Goal: Task Accomplishment & Management: Manage account settings

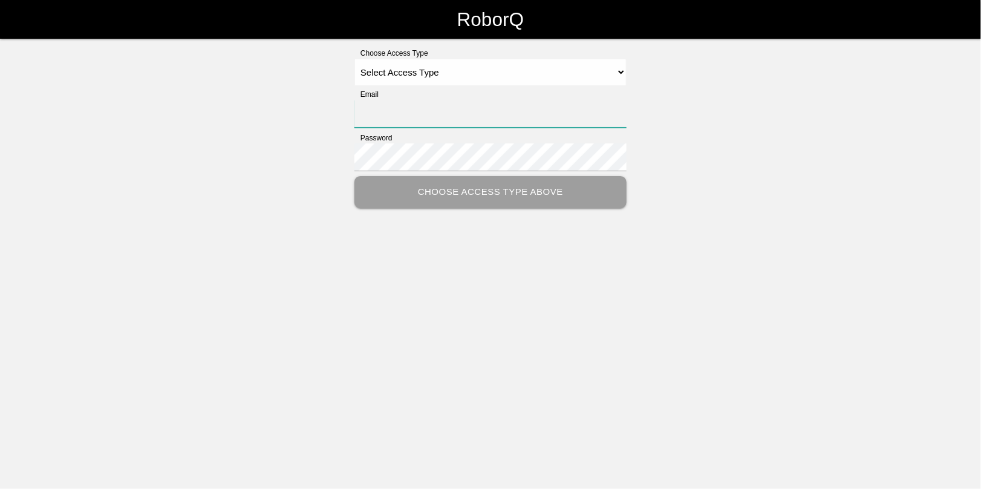
type input "[EMAIL_ADDRESS][DOMAIN_NAME]"
click at [400, 73] on select "Select Access Type Admin Customer Supervisor Worker" at bounding box center [490, 72] width 272 height 27
select select "Admin"
click at [354, 59] on select "Select Access Type Admin Customer Supervisor Worker" at bounding box center [490, 72] width 272 height 27
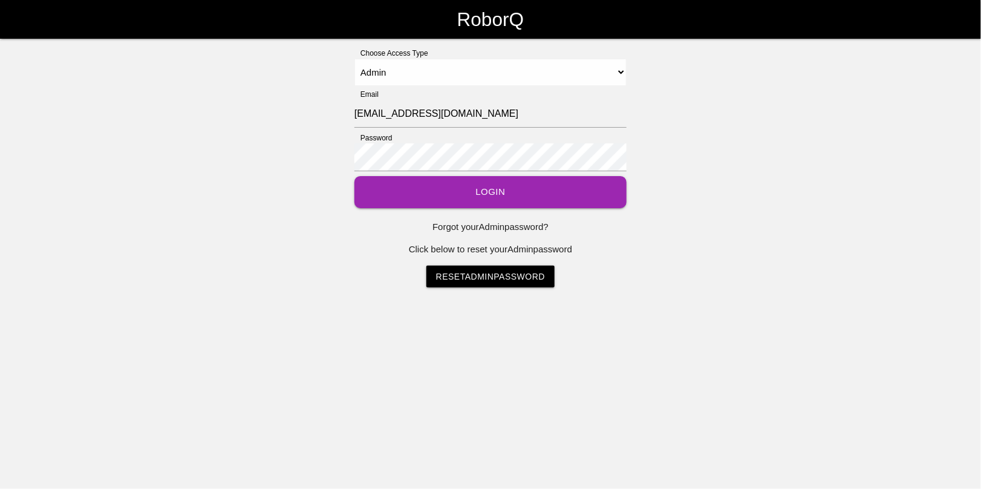
click at [479, 191] on button "Login" at bounding box center [490, 192] width 272 height 32
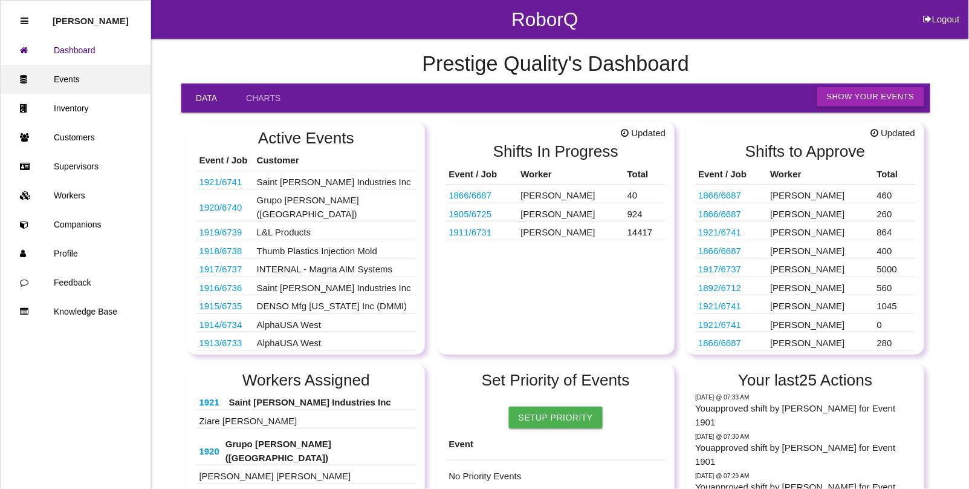
click at [67, 82] on link "Events" at bounding box center [76, 79] width 150 height 29
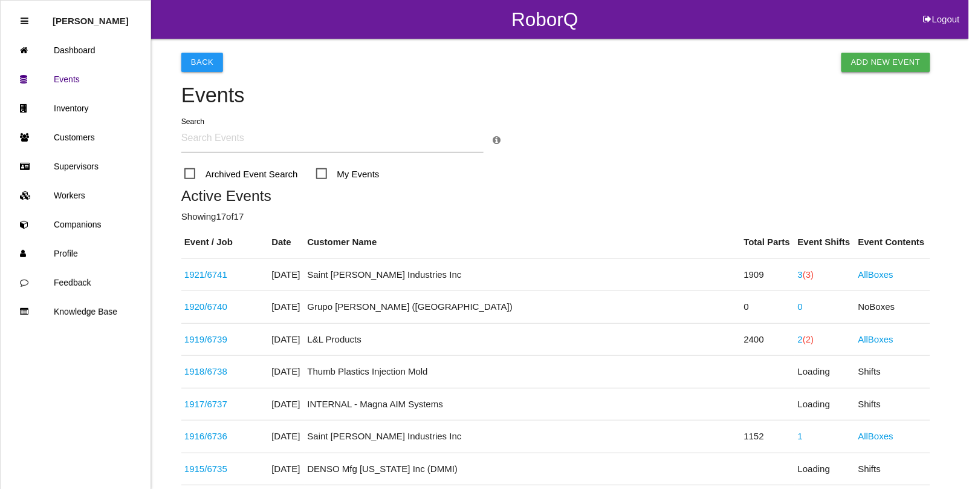
click at [876, 59] on link "Add New Event" at bounding box center [886, 62] width 89 height 19
select select "notRequired"
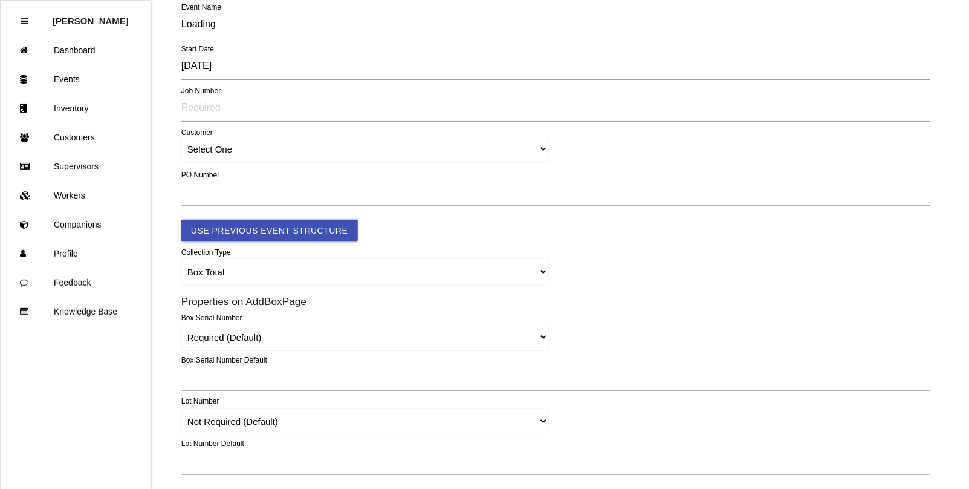
type input "1922"
type input "4.0"
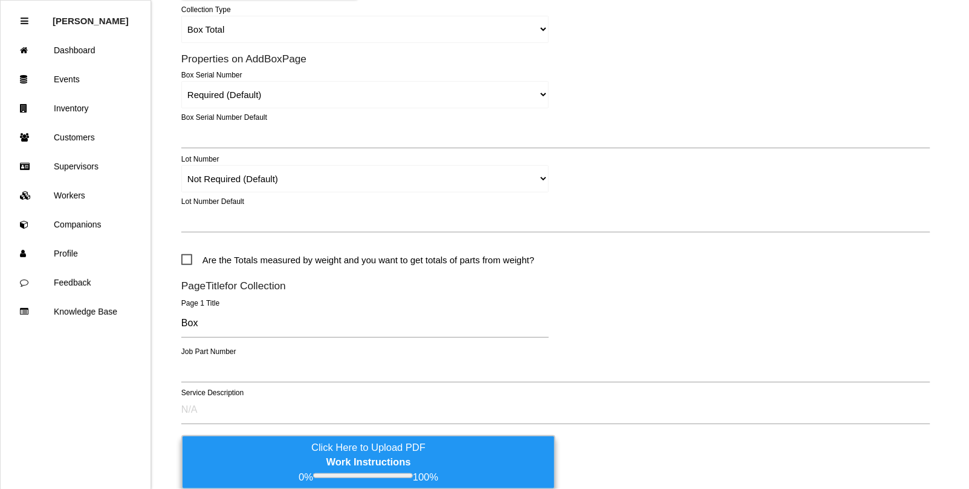
scroll to position [378, 0]
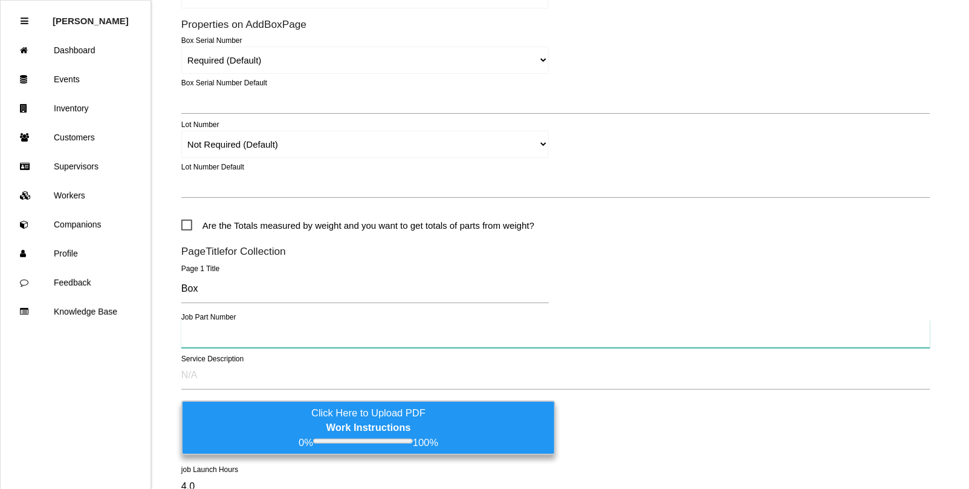
click at [218, 336] on input "text" at bounding box center [555, 334] width 749 height 28
paste input "WA14CO14"
type input "WA14CO14"
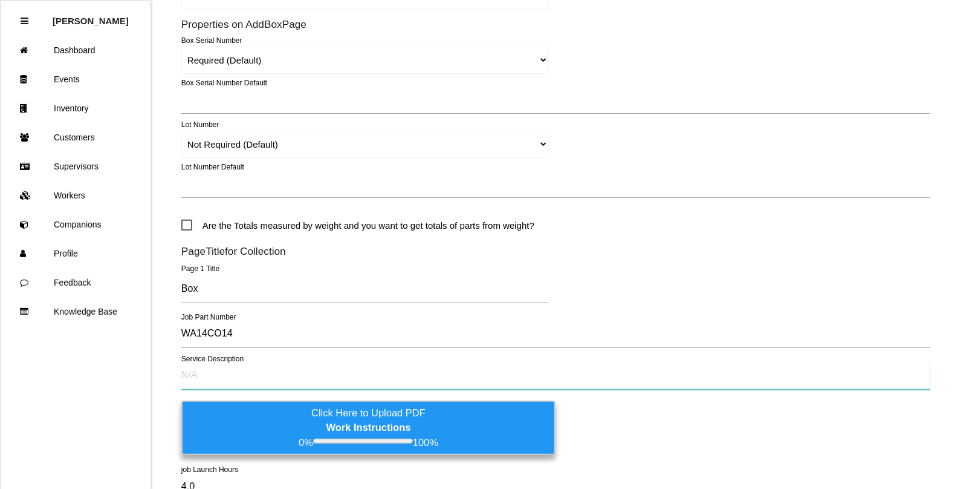
click at [213, 373] on input "text" at bounding box center [555, 376] width 749 height 28
paste input "Visual inspection for “scored line” on the bearing side of the washer"
type input "Visual inspection for “scored line” on the bearing side of the washer"
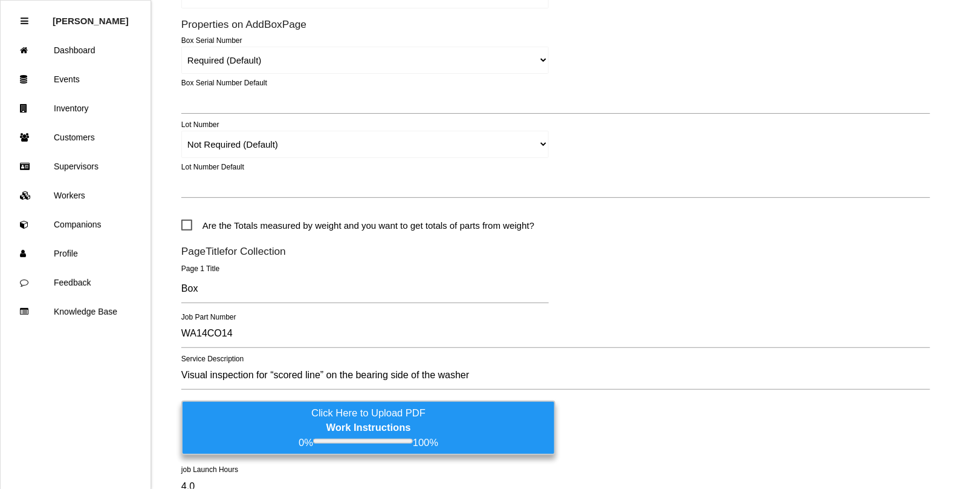
click at [229, 419] on label "Click Here to Upload PDF Work Instructions 0% 100%" at bounding box center [368, 427] width 374 height 54
click at [0, 0] on input "Click Here to Upload PDF Work Instructions 0% 100%" at bounding box center [0, 0] width 0 height 0
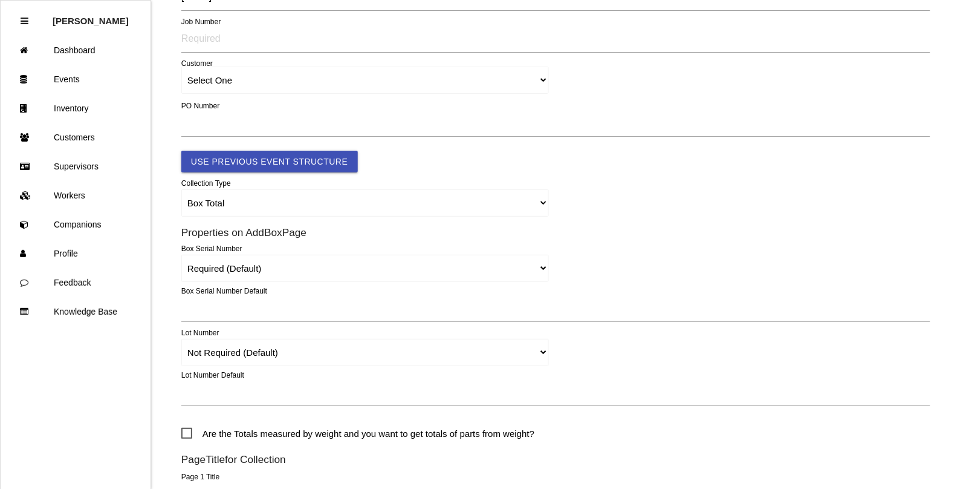
scroll to position [151, 0]
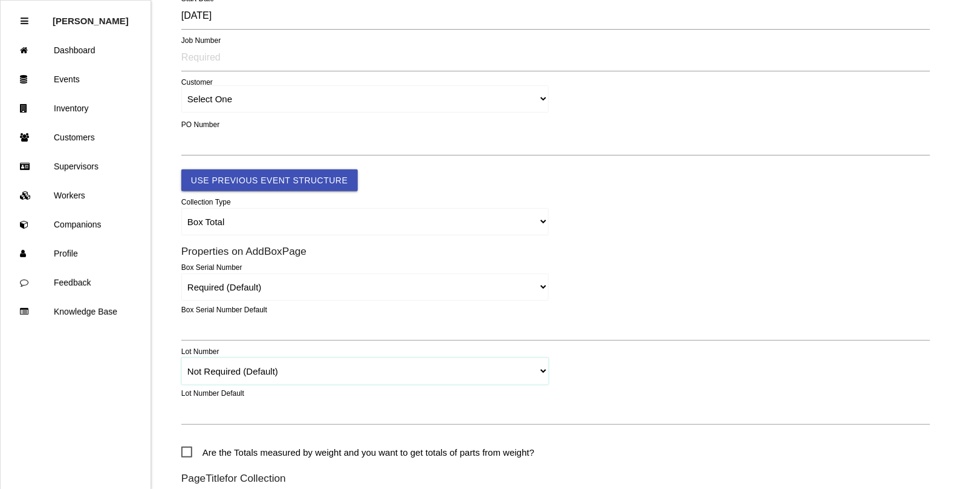
click at [541, 369] on select "Required Not Required (Default) Remove" at bounding box center [365, 370] width 368 height 27
select select "remove"
click at [181, 357] on select "Required Not Required (Default) Remove" at bounding box center [365, 370] width 368 height 27
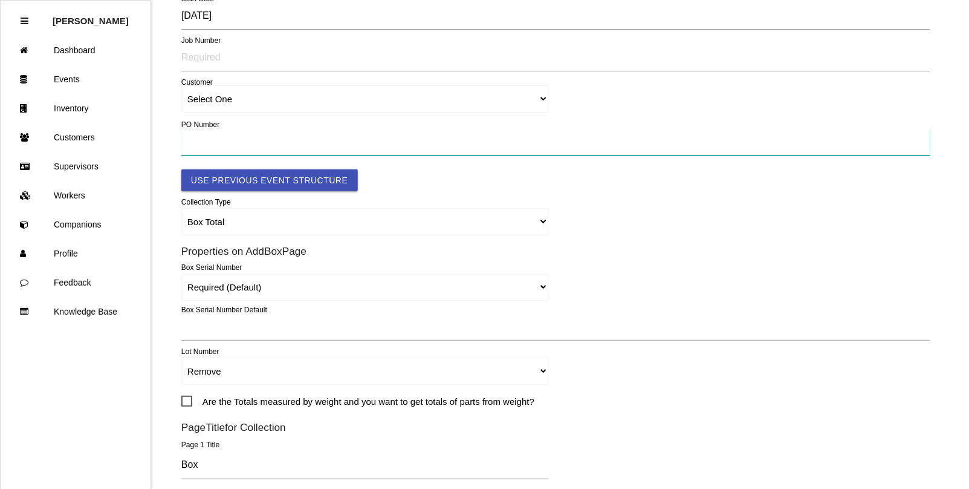
click at [215, 136] on input "text" at bounding box center [555, 142] width 749 height 28
drag, startPoint x: 201, startPoint y: 145, endPoint x: 168, endPoint y: 137, distance: 34.3
click at [168, 137] on div "Back Add Event 1922 Event Name [DATE] Start Date Job Number Select One [PERSON_…" at bounding box center [484, 307] width 969 height 839
type input "012318"
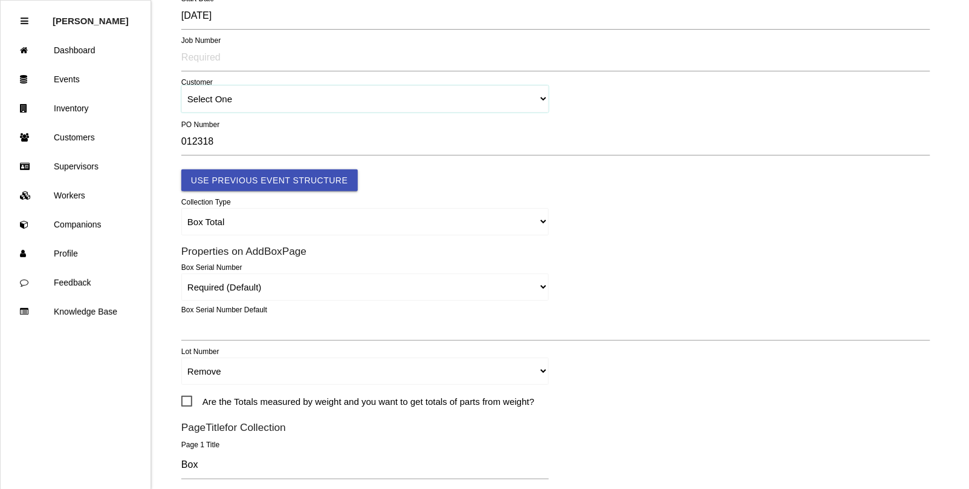
click at [203, 98] on select "Select One [PERSON_NAME] & Co., Inc. [PERSON_NAME] Canada (ARaymond Manufacturi…" at bounding box center [365, 98] width 368 height 27
select select "64934c9633c02e000edff475"
click at [181, 86] on select "Select One [PERSON_NAME] & Co., Inc. [PERSON_NAME] Canada (ARaymond Manufacturi…" at bounding box center [365, 98] width 368 height 27
select select "64934c9633c02e000edff475"
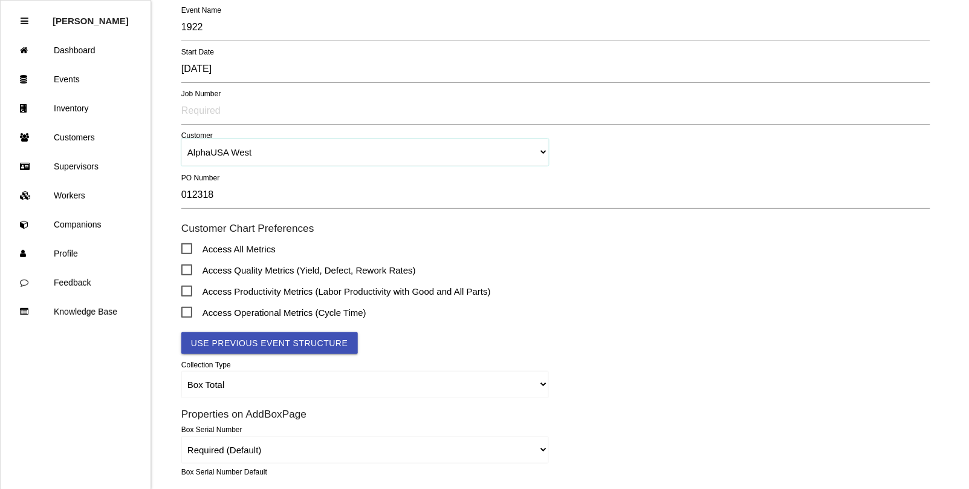
scroll to position [0, 0]
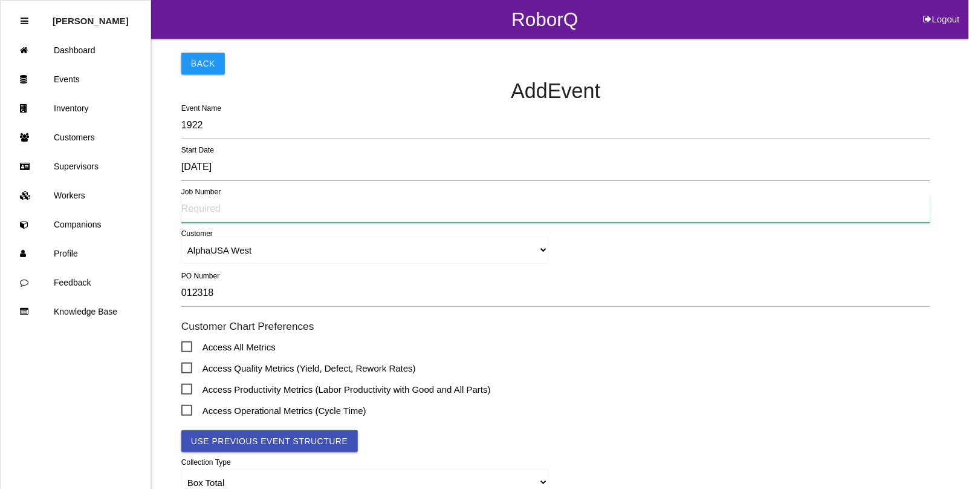
click at [204, 209] on input "text" at bounding box center [555, 209] width 749 height 28
type input "TBD"
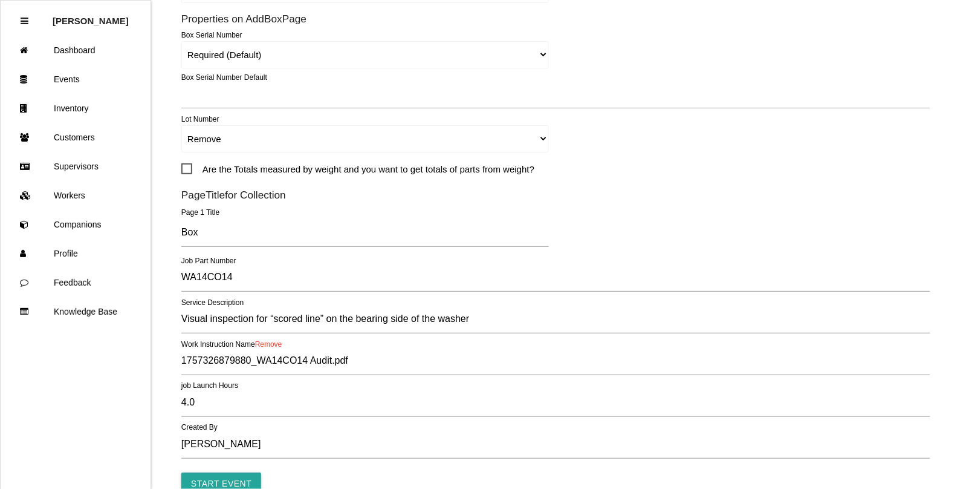
scroll to position [559, 0]
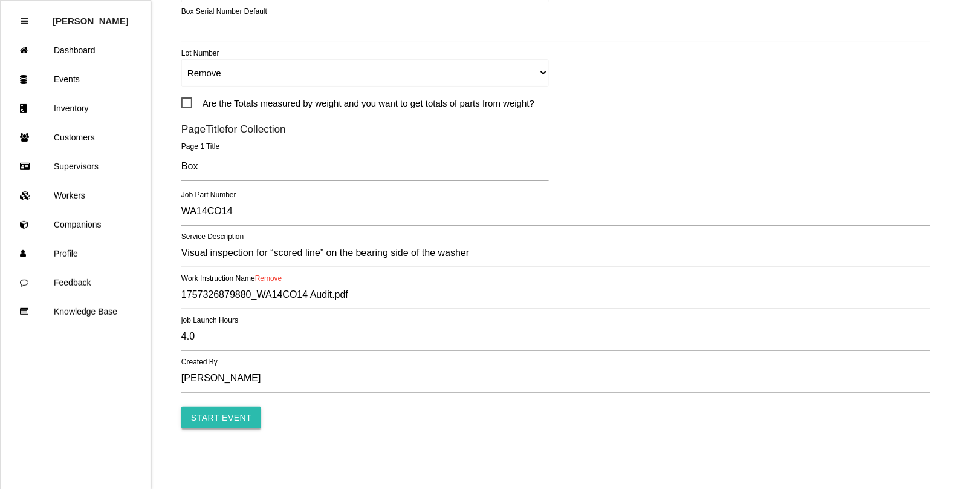
click at [217, 416] on input "Start Event" at bounding box center [221, 417] width 80 height 22
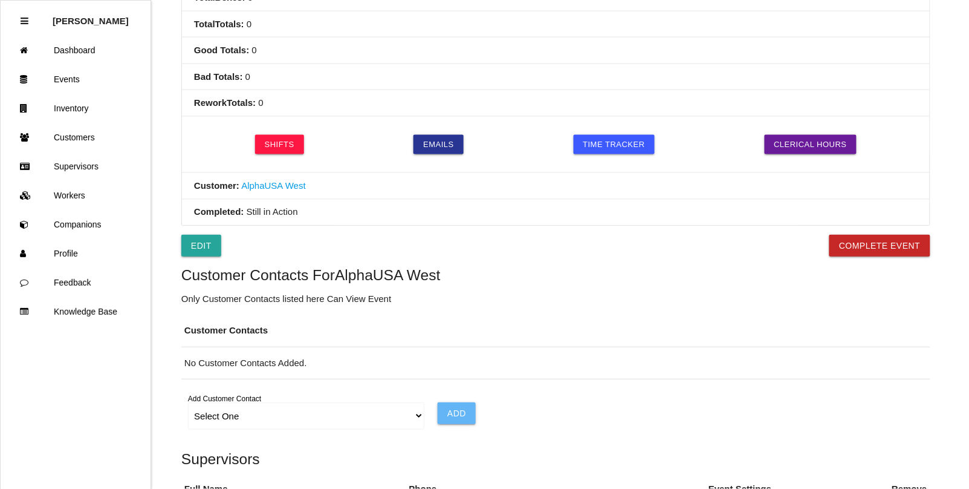
scroll to position [454, 0]
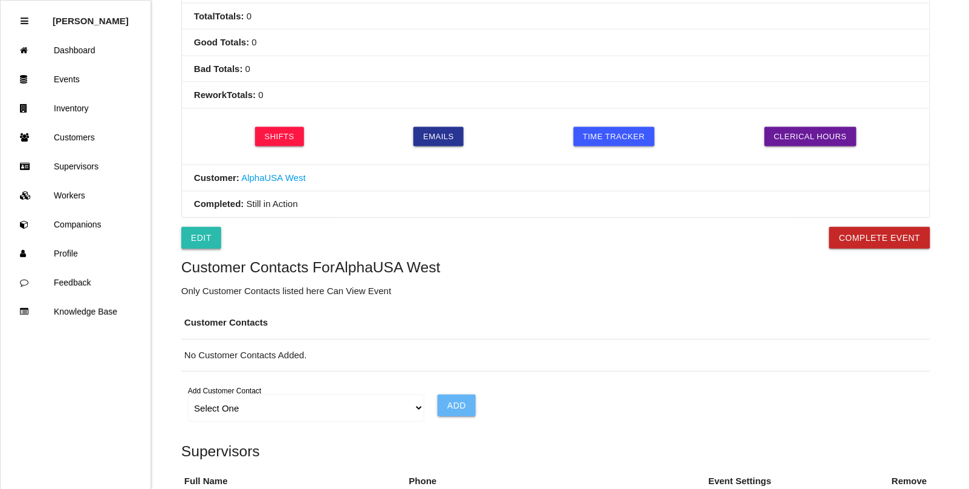
click at [195, 244] on link "Edit" at bounding box center [201, 238] width 40 height 22
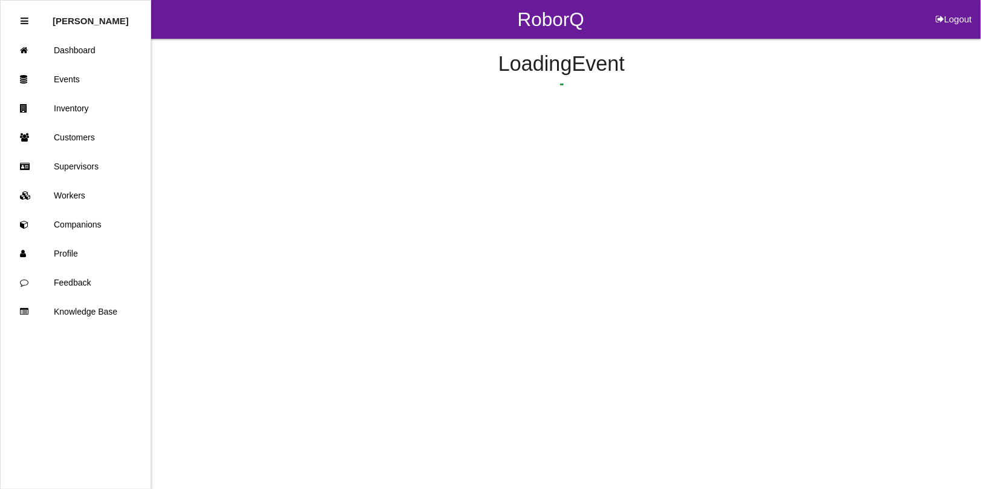
select select "remove"
select select "false"
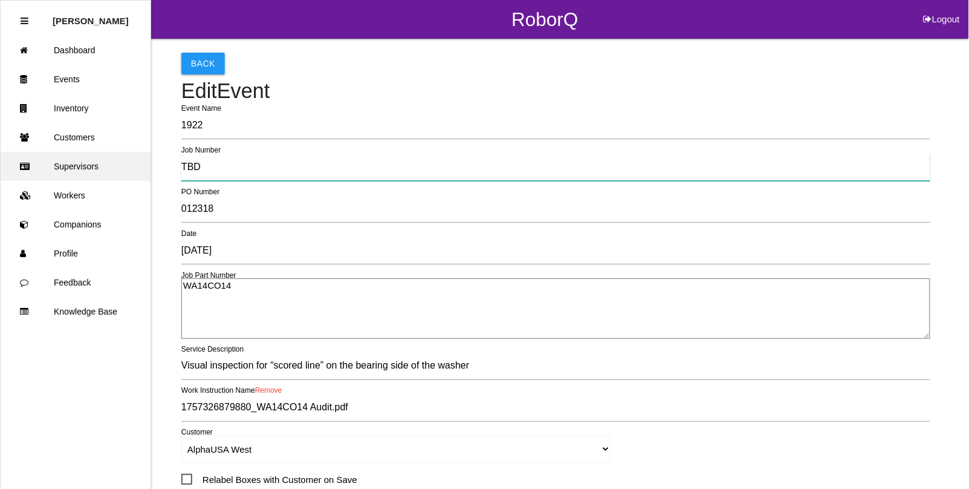
drag, startPoint x: 201, startPoint y: 166, endPoint x: 140, endPoint y: 158, distance: 61.1
type input "6742"
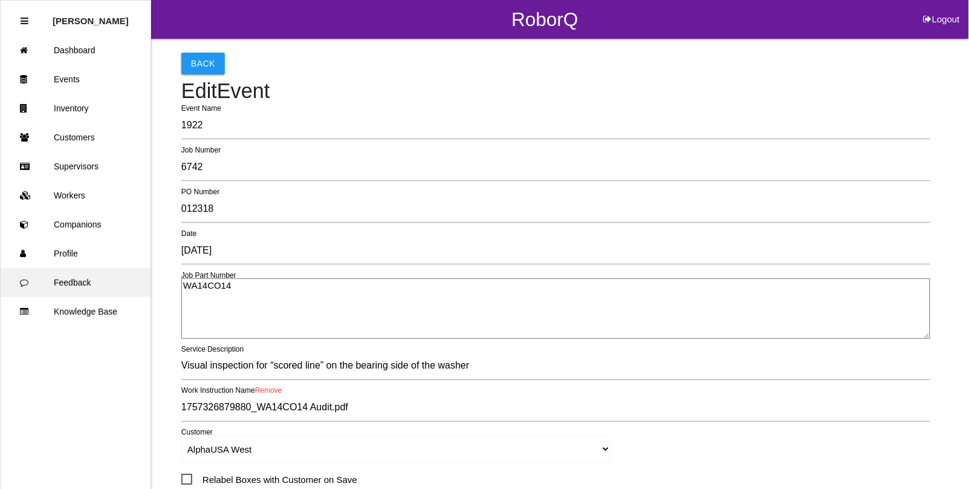
drag, startPoint x: 239, startPoint y: 288, endPoint x: 118, endPoint y: 279, distance: 121.3
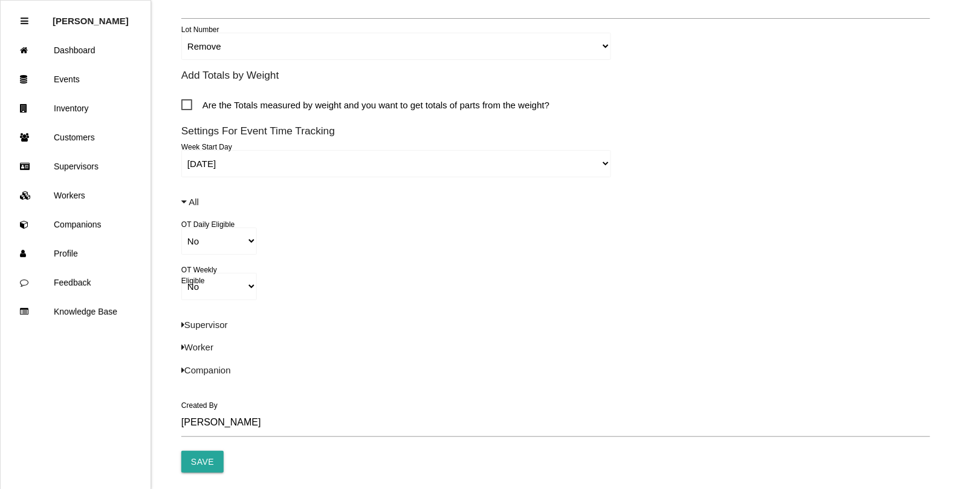
scroll to position [756, 0]
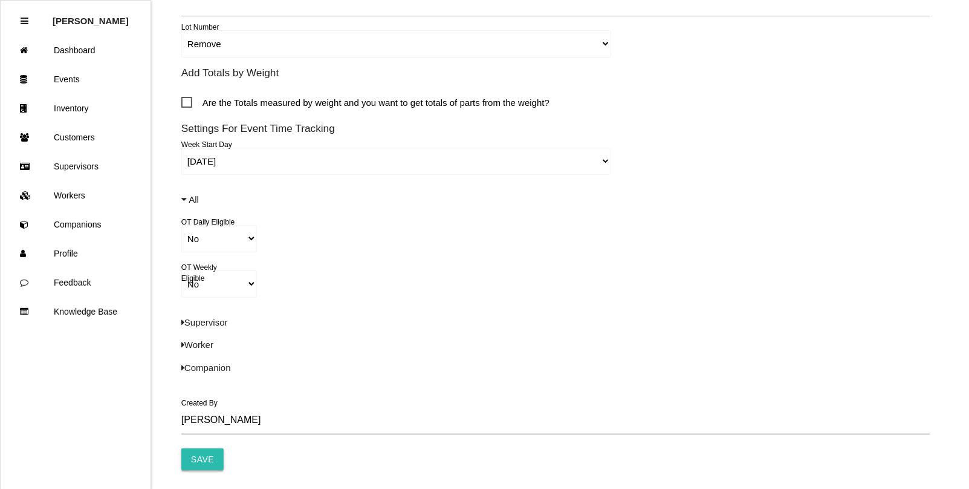
click at [200, 461] on input "Save" at bounding box center [202, 459] width 42 height 22
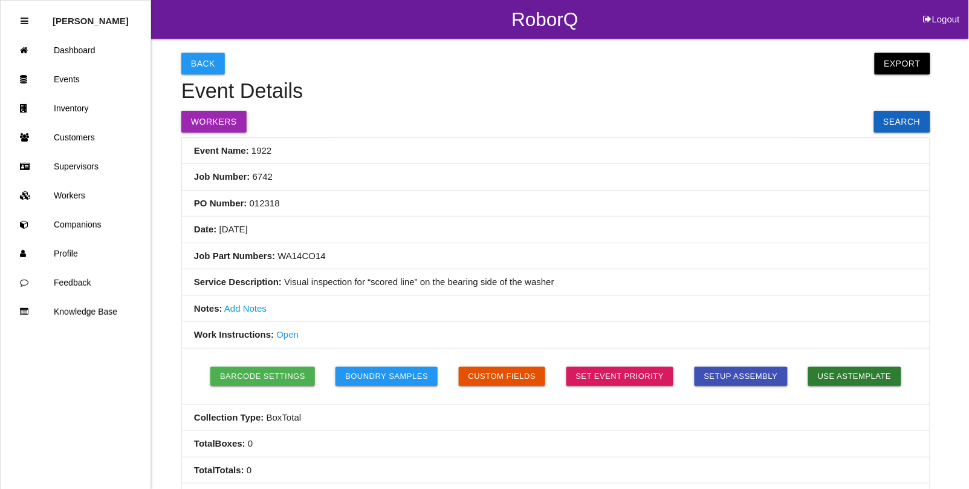
click at [200, 60] on button "Back" at bounding box center [203, 64] width 44 height 22
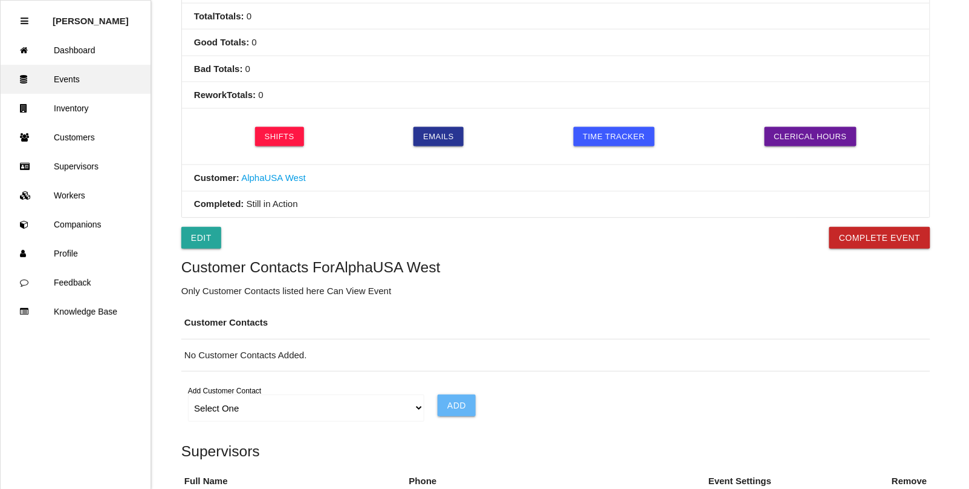
click at [64, 77] on link "Events" at bounding box center [76, 79] width 150 height 29
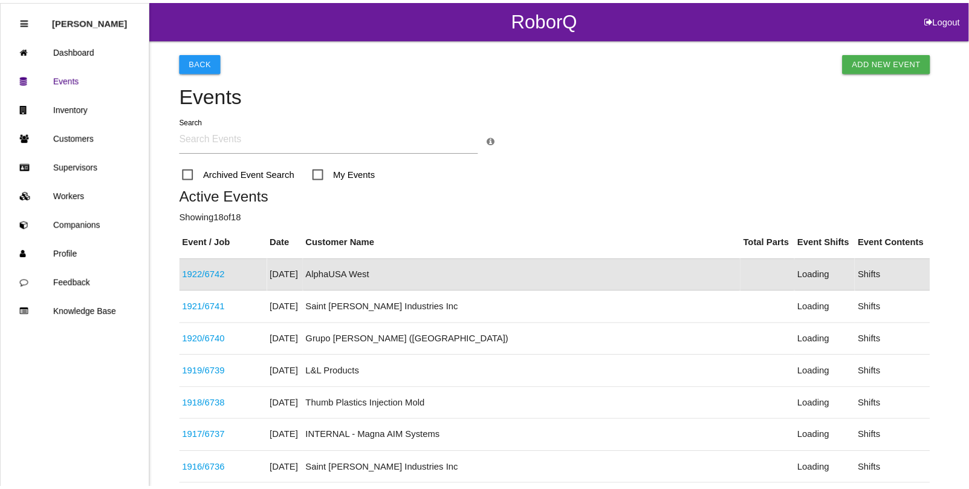
scroll to position [30, 0]
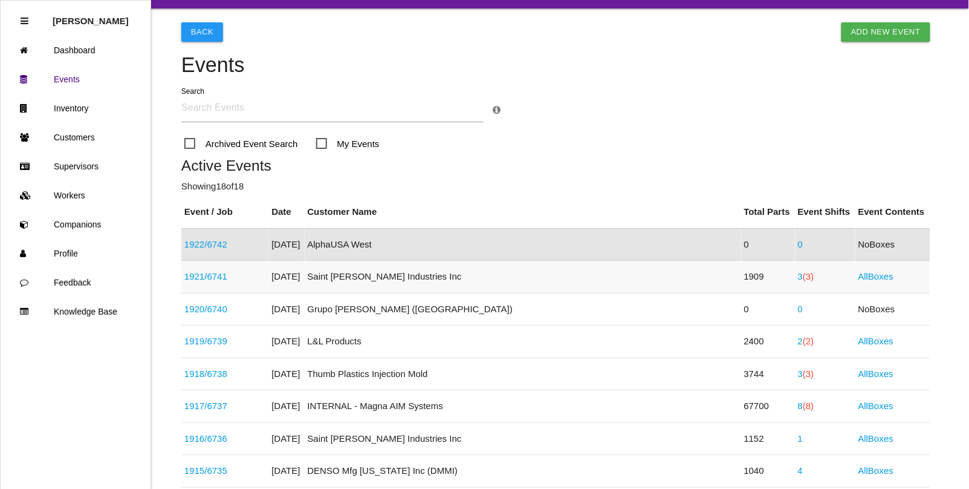
click at [221, 273] on link "1921 / 6741" at bounding box center [205, 276] width 43 height 10
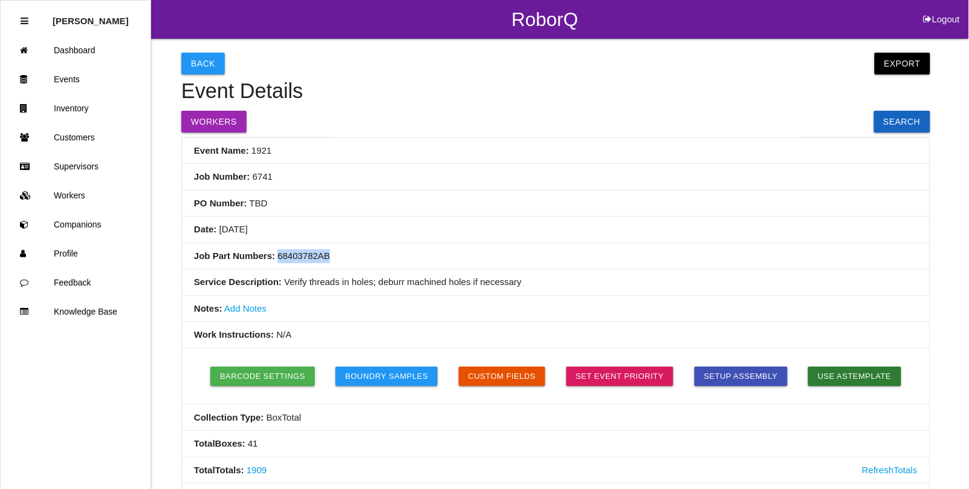
drag, startPoint x: 333, startPoint y: 252, endPoint x: 276, endPoint y: 258, distance: 57.2
click at [276, 258] on li "Job Part Numbers: 68403782AB" at bounding box center [556, 256] width 748 height 27
copy li "68403782AB"
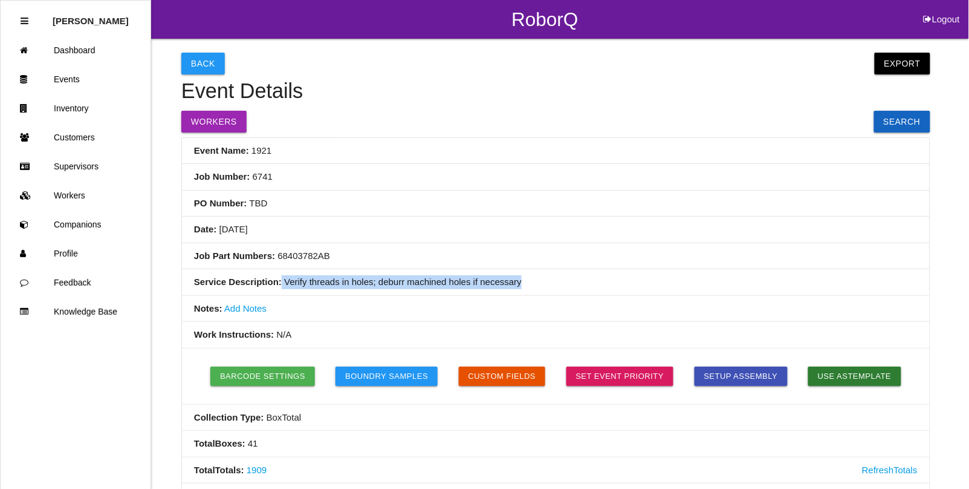
drag, startPoint x: 522, startPoint y: 281, endPoint x: 279, endPoint y: 282, distance: 242.5
click at [279, 282] on li "Service Description: Verify threads in holes; deburr machined holes if necessary" at bounding box center [556, 282] width 748 height 27
click at [348, 292] on li "Service Description: Verify threads in holes; deburr machined holes if necessary" at bounding box center [556, 282] width 748 height 27
drag, startPoint x: 525, startPoint y: 278, endPoint x: 280, endPoint y: 288, distance: 245.2
click at [280, 288] on li "Service Description: Verify threads in holes; deburr machined holes if necessary" at bounding box center [556, 282] width 748 height 27
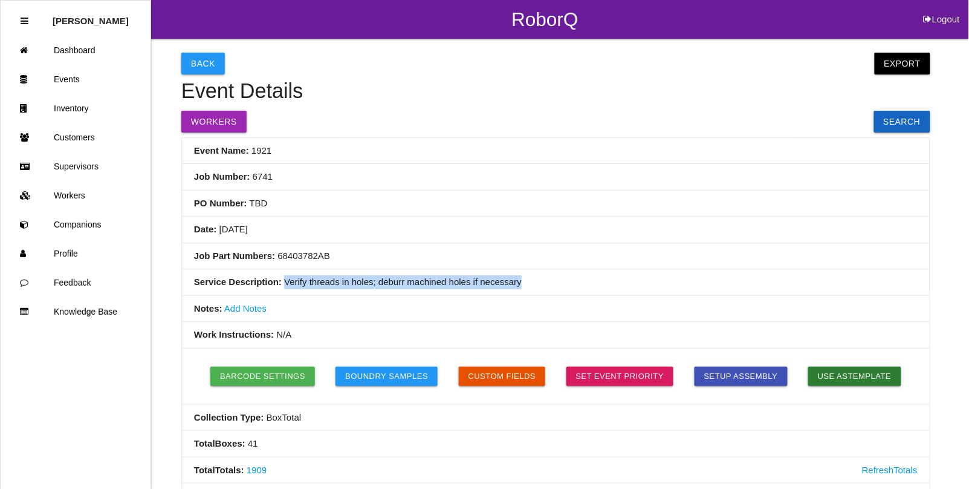
copy li "Verify threads in holes; deburr machined holes if necessary"
click at [70, 80] on link "Events" at bounding box center [76, 79] width 150 height 29
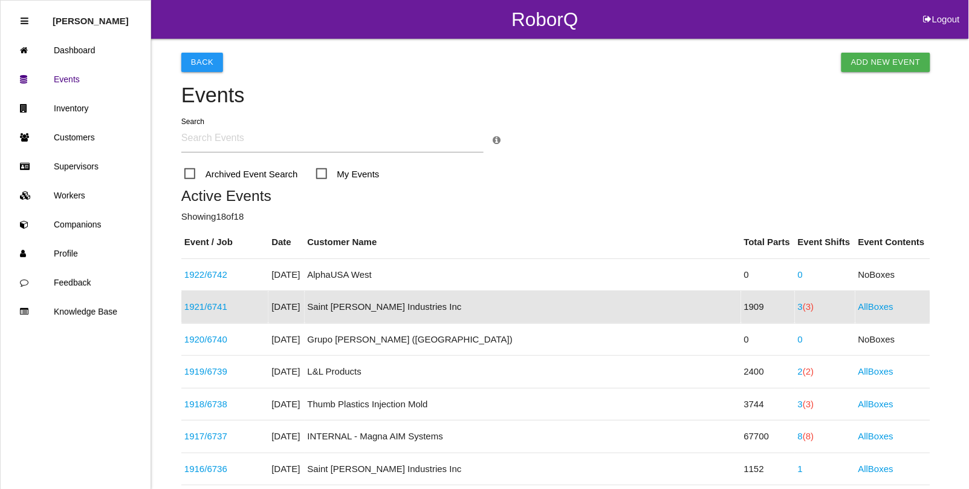
click at [206, 303] on link "1921 / 6741" at bounding box center [205, 306] width 43 height 10
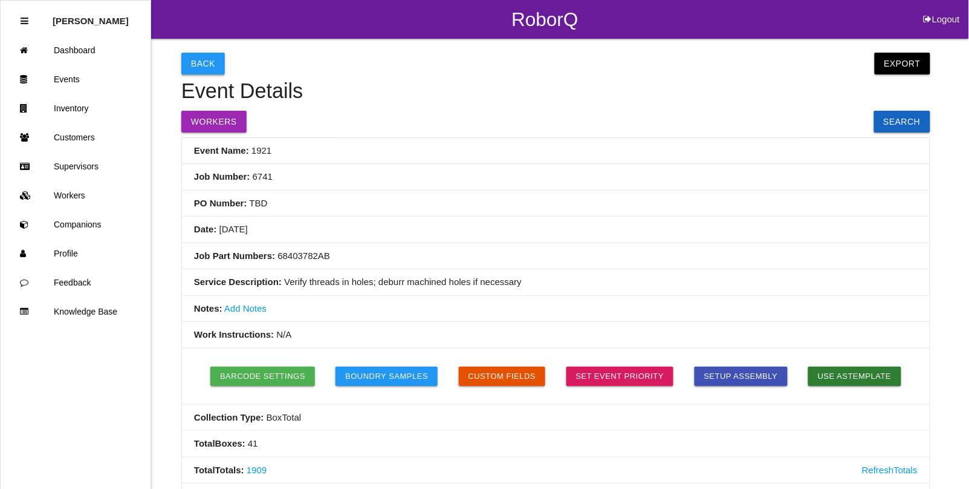
drag, startPoint x: 194, startPoint y: 58, endPoint x: 400, endPoint y: 128, distance: 218.4
click at [194, 60] on button "Back" at bounding box center [203, 64] width 44 height 22
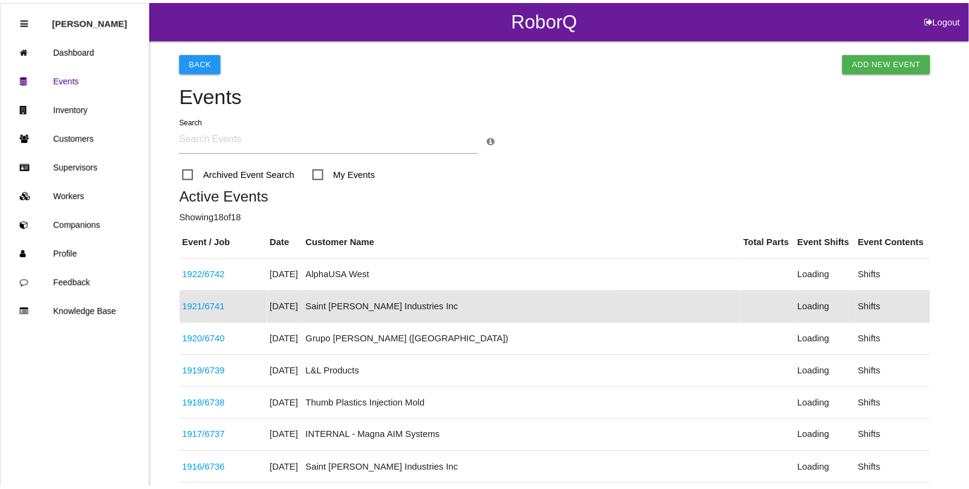
scroll to position [62, 0]
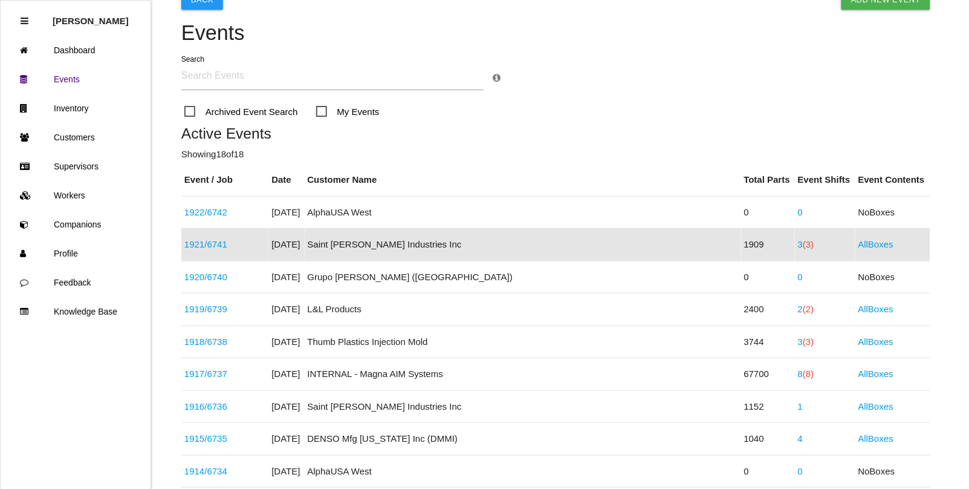
click at [803, 246] on span "(3)" at bounding box center [808, 244] width 11 height 10
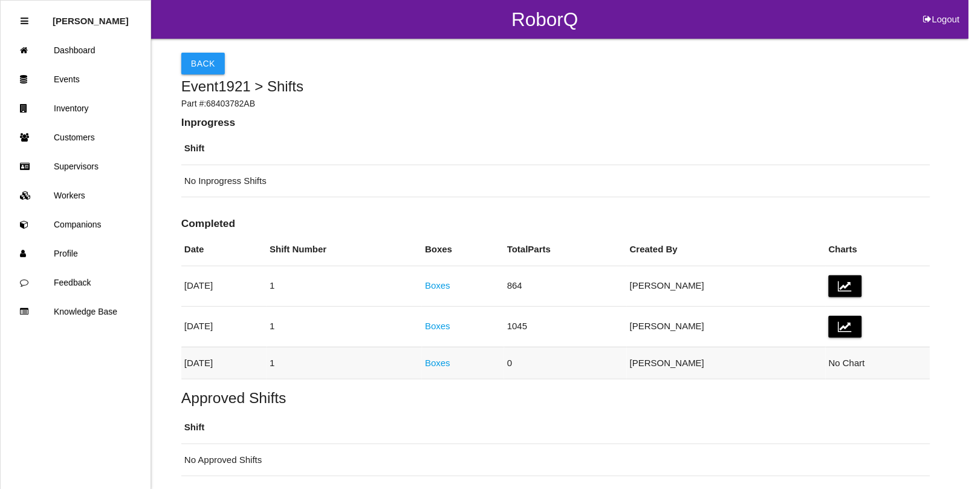
click at [451, 366] on link "Boxes" at bounding box center [437, 362] width 25 height 10
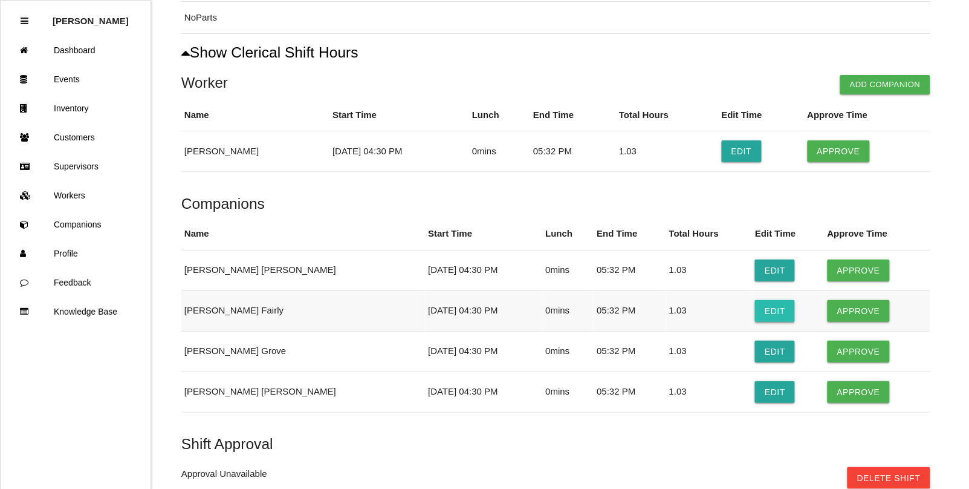
scroll to position [227, 0]
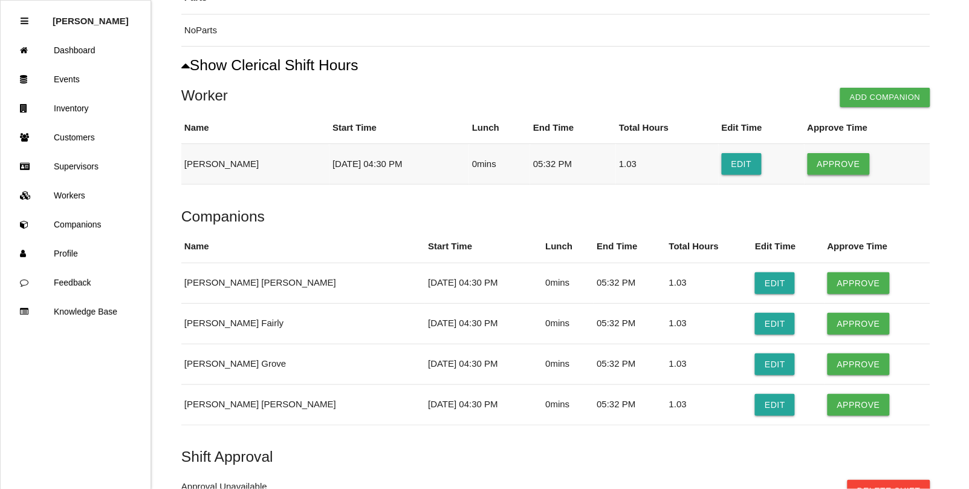
click at [838, 166] on button "Approve" at bounding box center [839, 164] width 62 height 22
click at [847, 283] on button "Approve" at bounding box center [859, 283] width 62 height 22
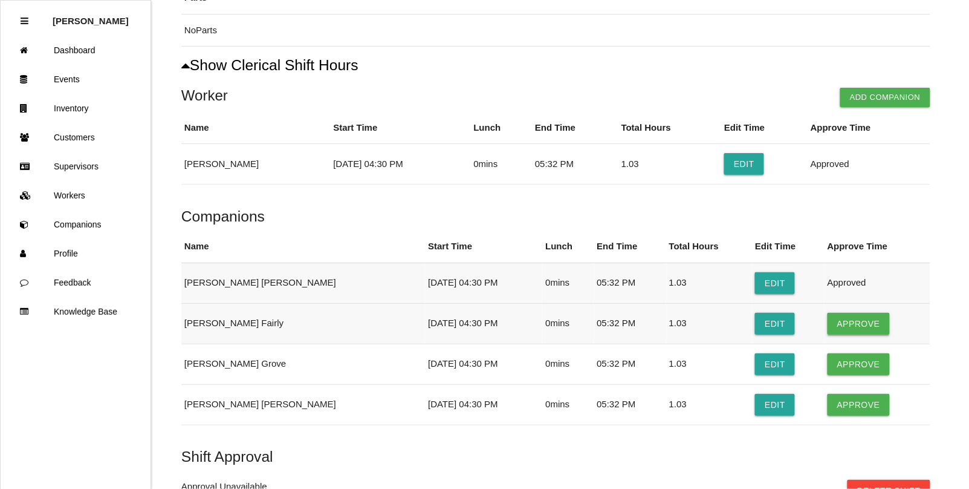
drag, startPoint x: 839, startPoint y: 324, endPoint x: 833, endPoint y: 367, distance: 42.8
click at [839, 325] on button "Approve" at bounding box center [859, 324] width 62 height 22
click at [832, 375] on button "Approve" at bounding box center [859, 364] width 62 height 22
click at [830, 404] on button "Approve" at bounding box center [859, 405] width 62 height 22
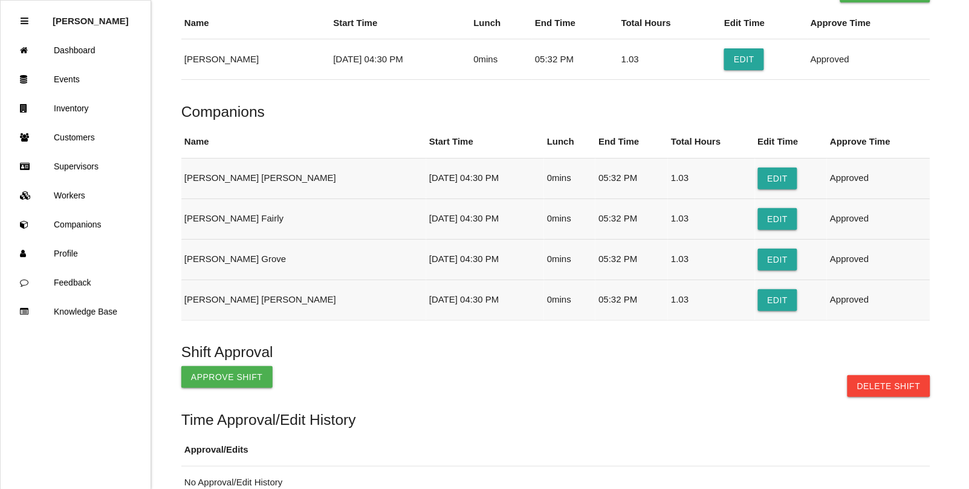
scroll to position [378, 0]
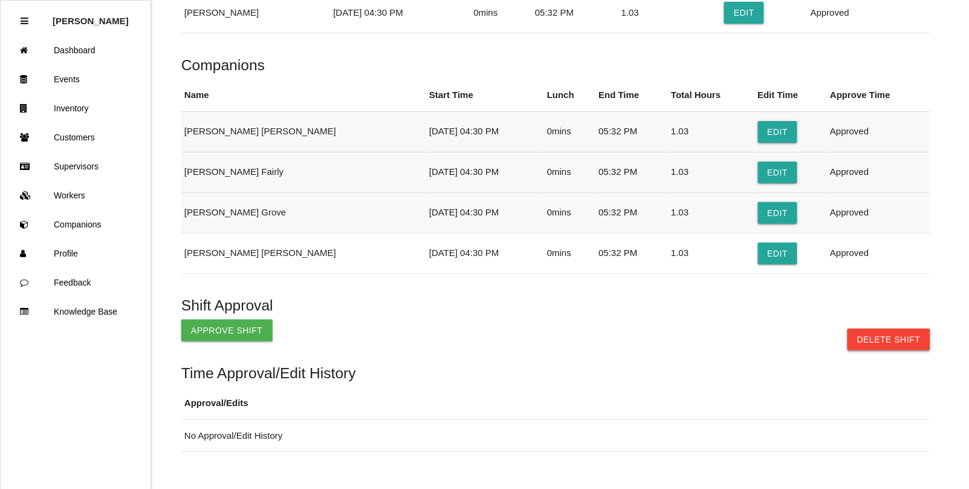
click at [896, 343] on button "Delete Shift" at bounding box center [889, 339] width 83 height 22
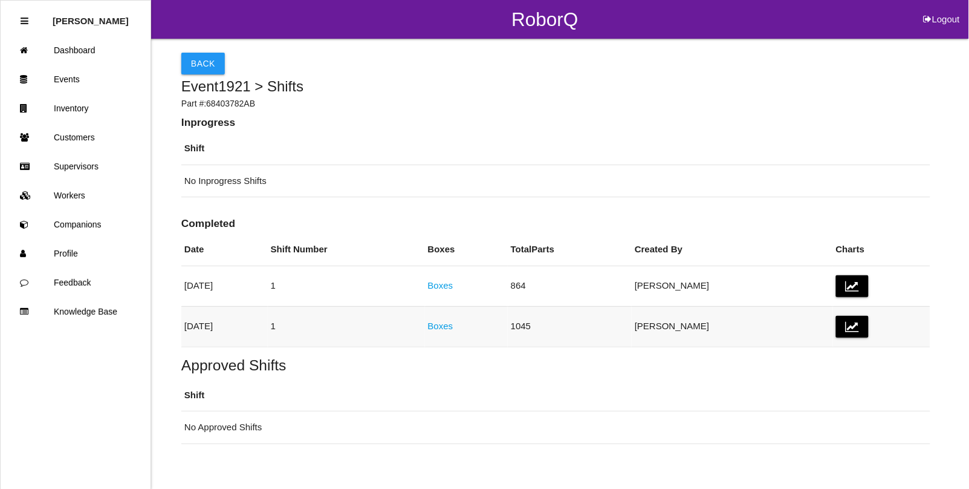
click at [454, 325] on link "Boxes" at bounding box center [440, 326] width 25 height 10
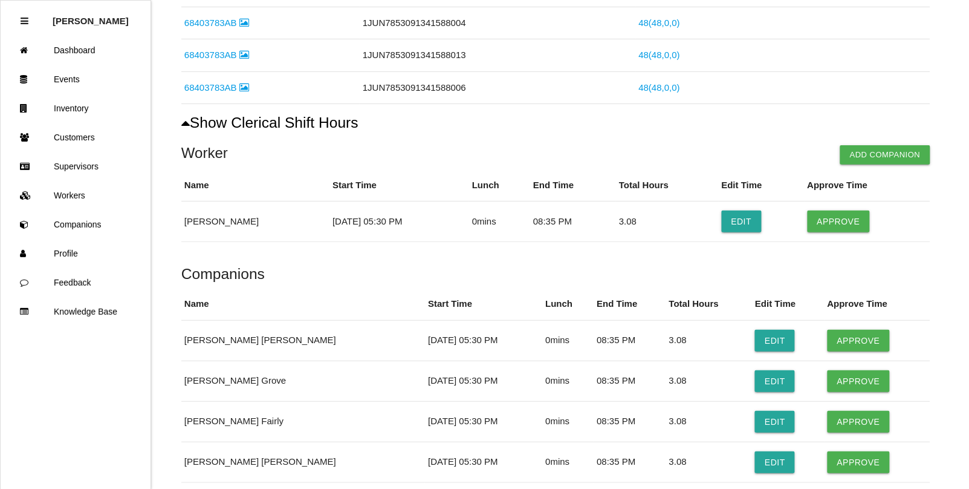
scroll to position [907, 0]
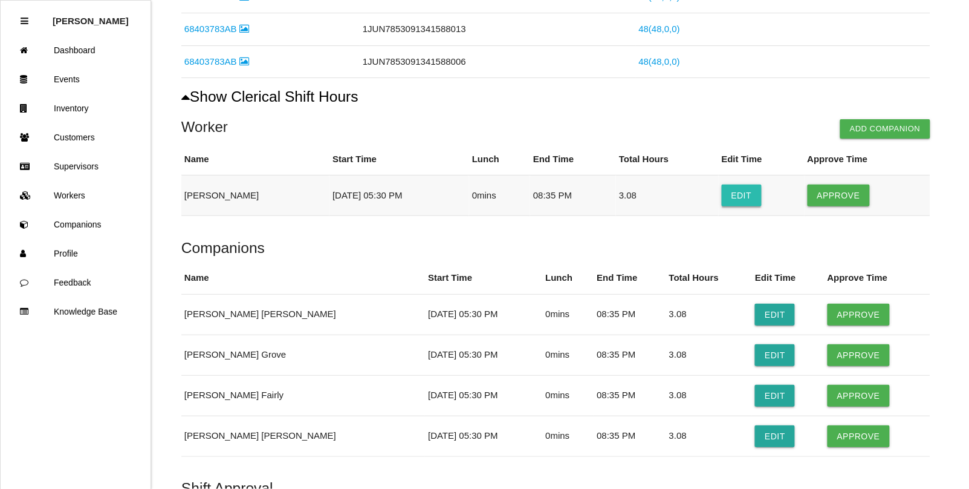
click at [744, 200] on button "Edit" at bounding box center [742, 195] width 40 height 22
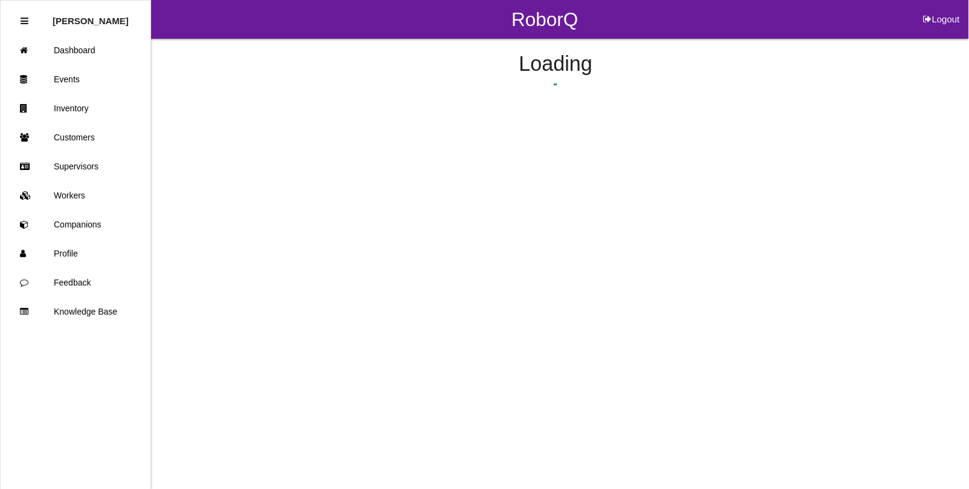
select select "5"
select select "30"
select select "2"
select select "8"
select select "35"
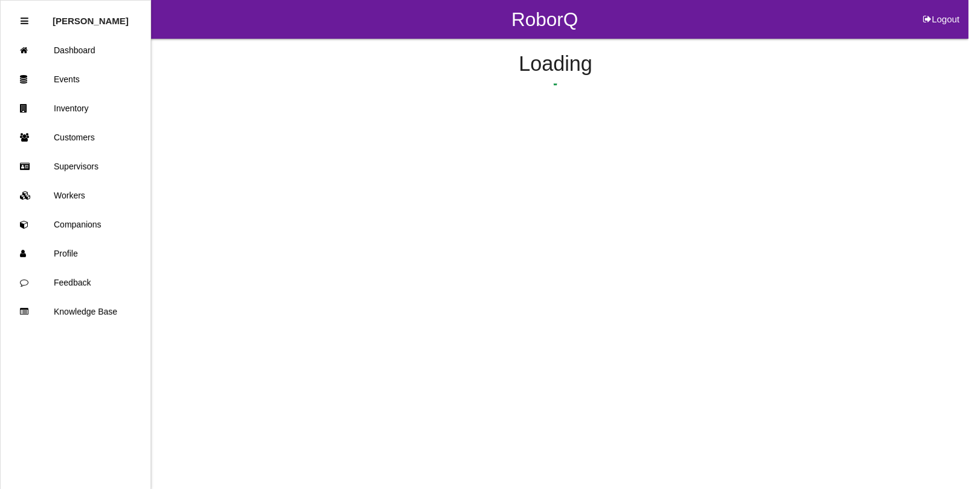
select select "2"
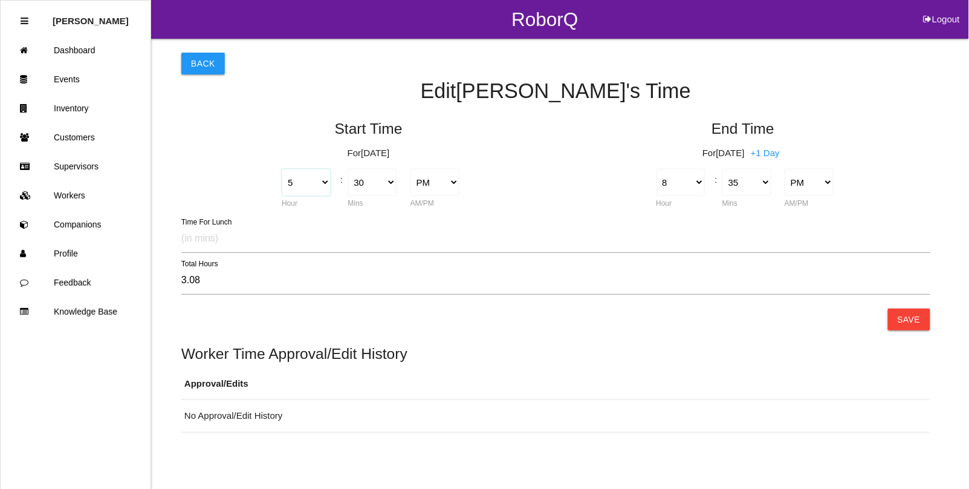
click at [322, 186] on select "1 2 3 4 5 6 7 8 9 10 11 12" at bounding box center [306, 182] width 49 height 27
select select "4"
click at [282, 169] on select "1 2 3 4 5 6 7 8 9 10 11 12" at bounding box center [306, 182] width 49 height 27
type input "4.08"
click at [908, 322] on button "Save" at bounding box center [909, 319] width 42 height 22
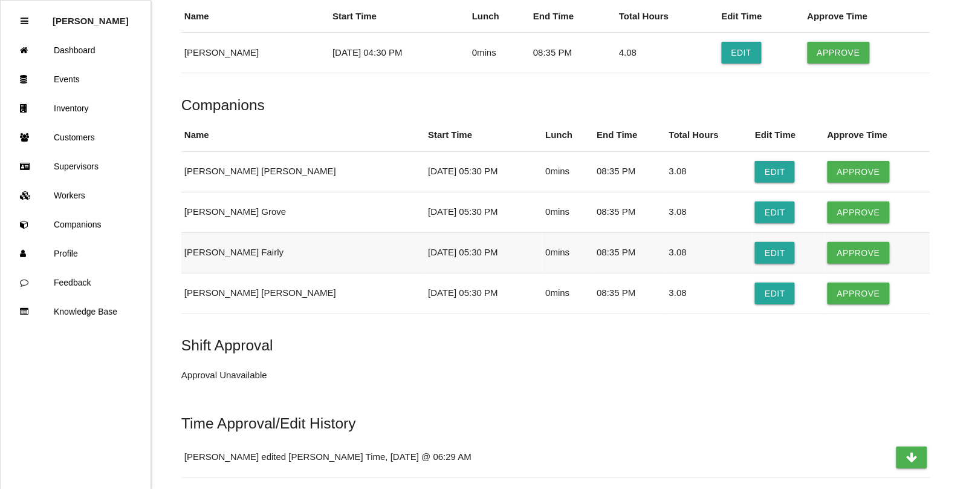
scroll to position [1058, 0]
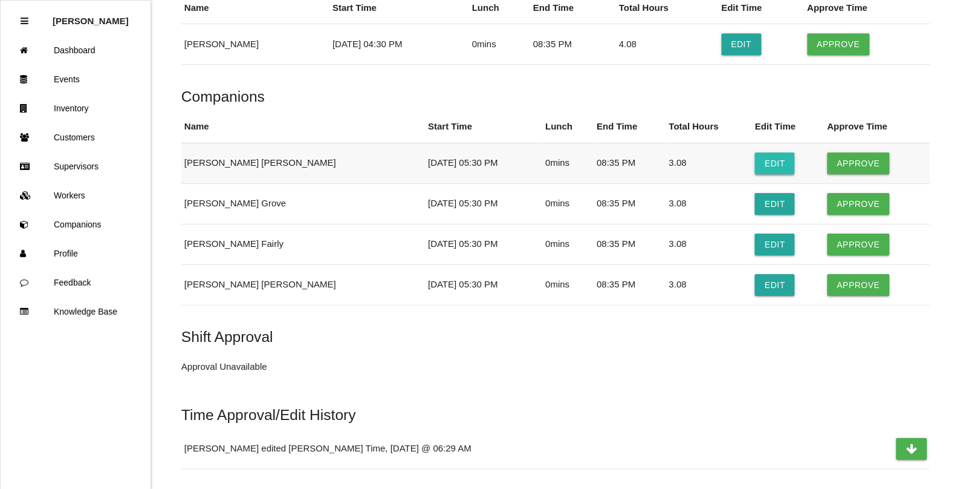
click at [755, 159] on button "Edit" at bounding box center [775, 163] width 40 height 22
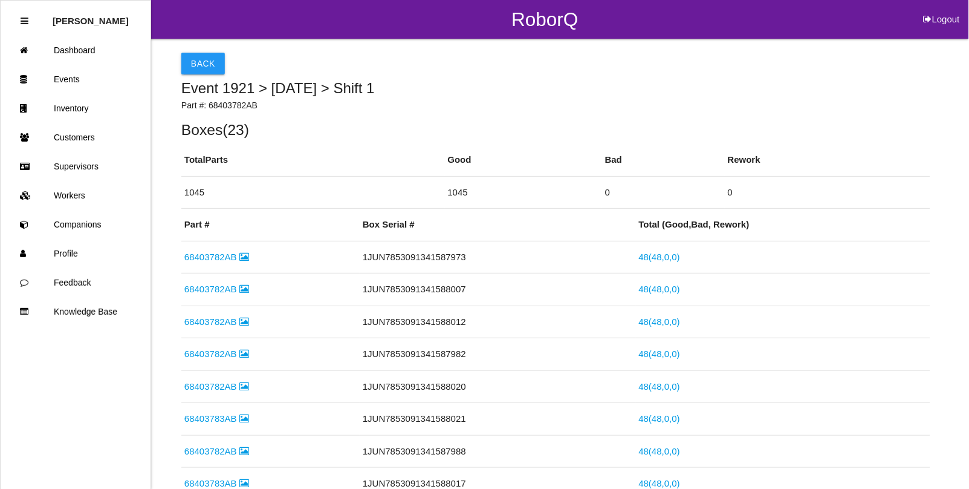
select select "5"
select select "30"
select select "2"
select select "8"
select select "35"
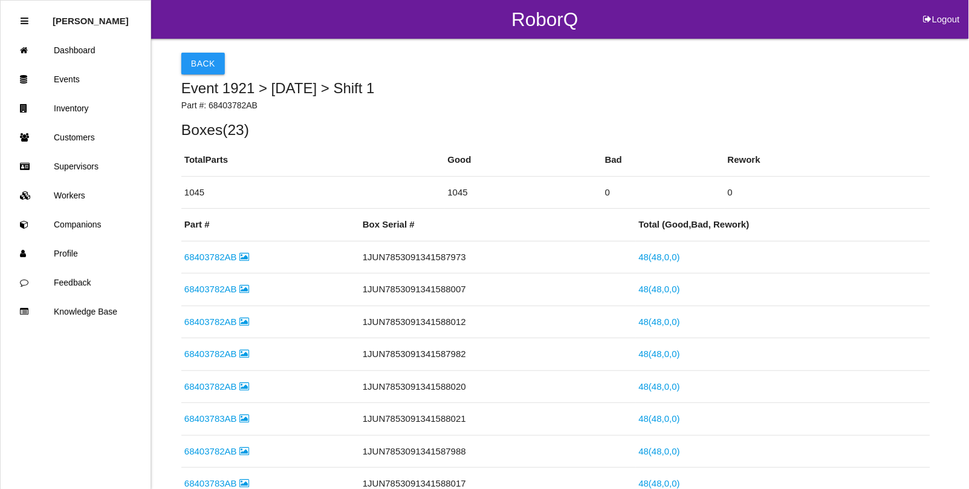
select select "2"
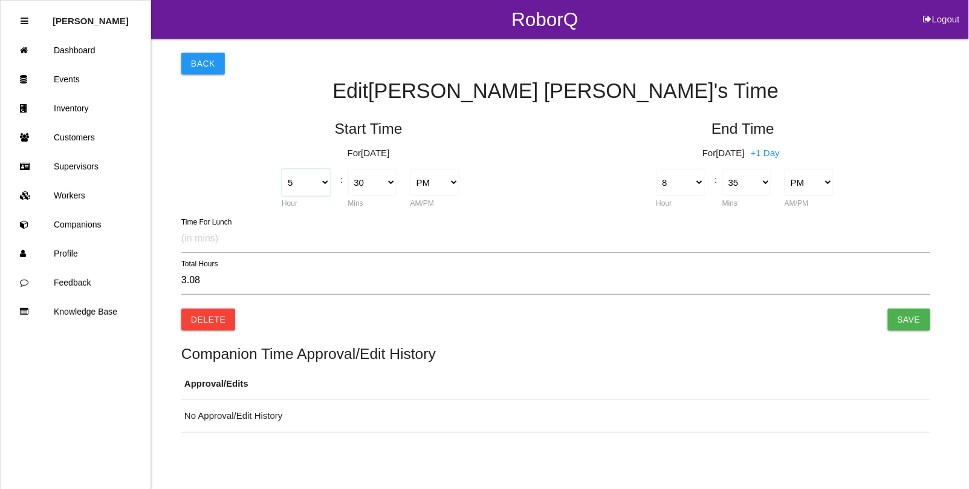
click at [325, 186] on select "1 2 3 4 5 6 7 8 9 10 11 12" at bounding box center [306, 182] width 49 height 27
select select "4"
click at [282, 169] on select "1 2 3 4 5 6 7 8 9 10 11 12" at bounding box center [306, 182] width 49 height 27
type input "4.08"
click at [911, 318] on input "Save" at bounding box center [909, 319] width 42 height 22
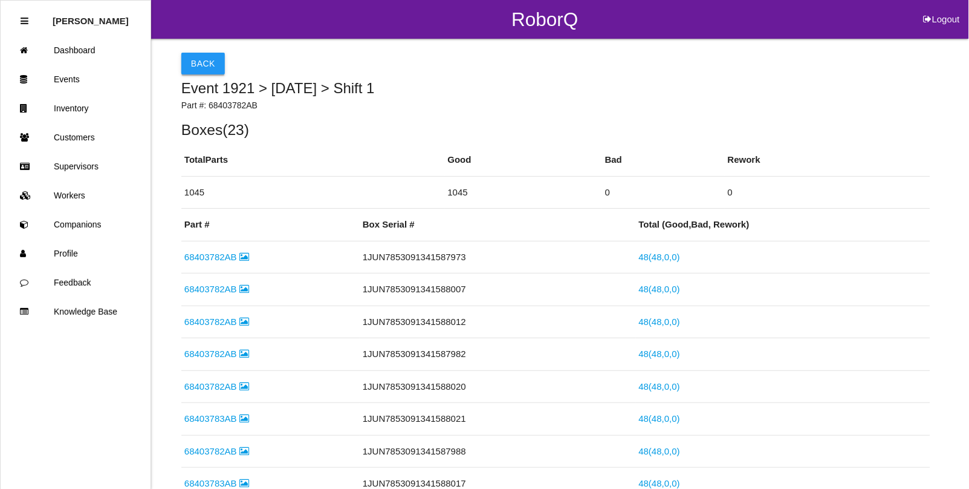
click at [187, 68] on button "Back" at bounding box center [203, 64] width 44 height 22
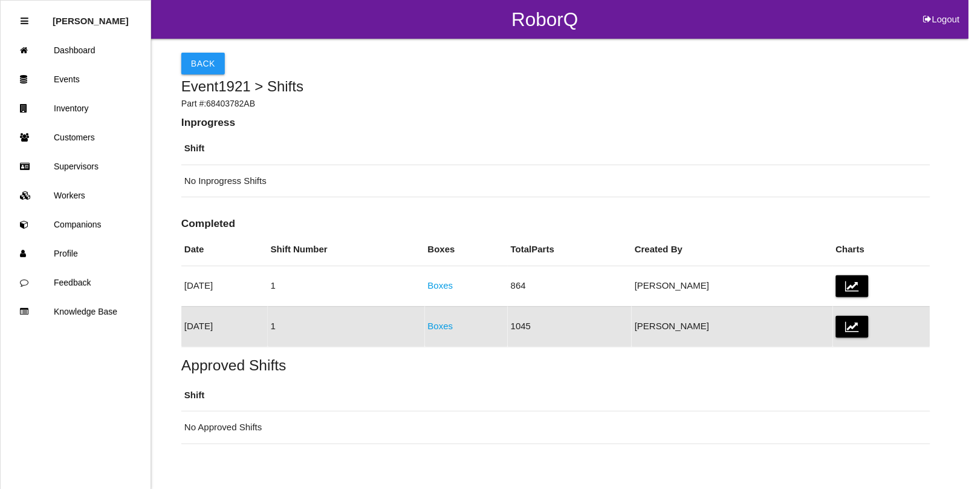
scroll to position [16, 0]
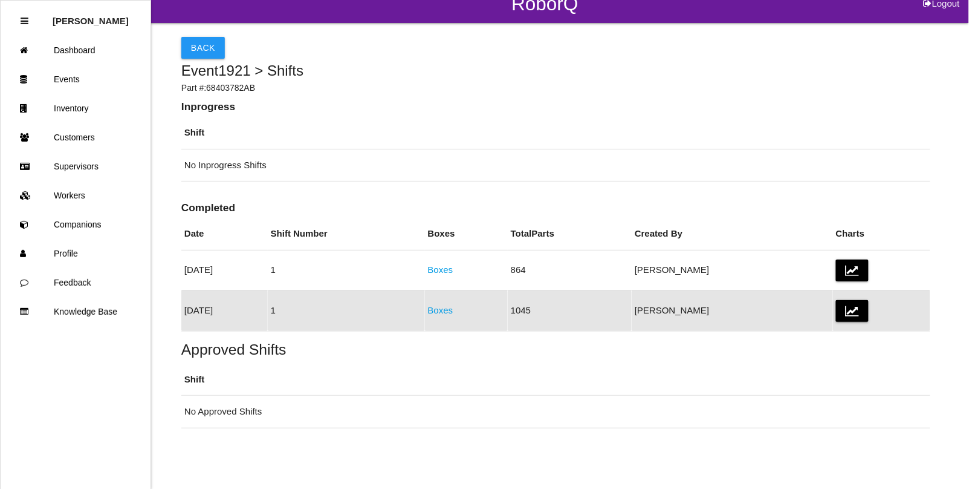
click at [454, 310] on link "Boxes" at bounding box center [440, 310] width 25 height 10
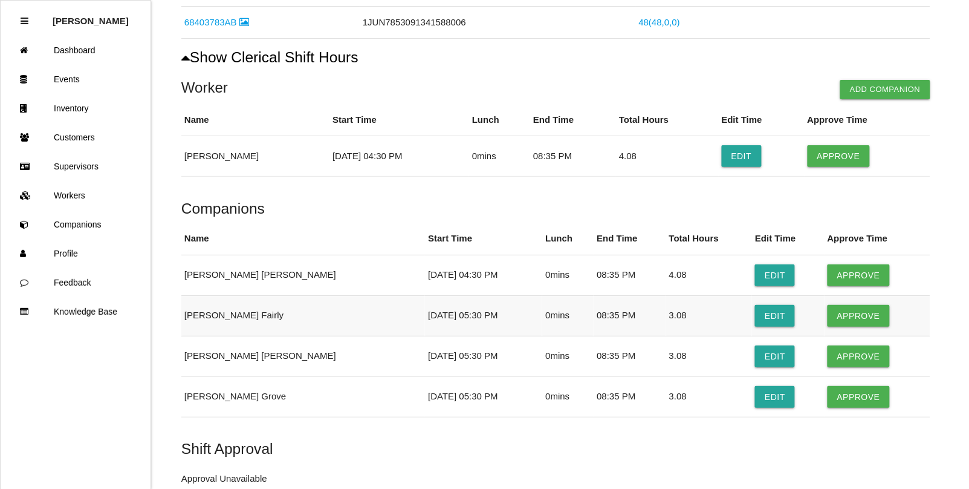
scroll to position [917, 0]
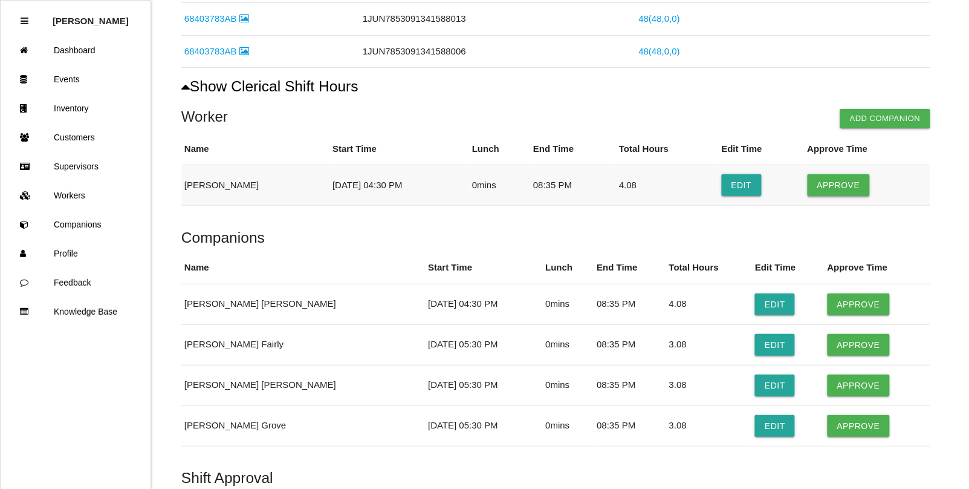
click at [851, 189] on button "Approve" at bounding box center [839, 185] width 62 height 22
click at [838, 304] on button "Approve" at bounding box center [859, 304] width 62 height 22
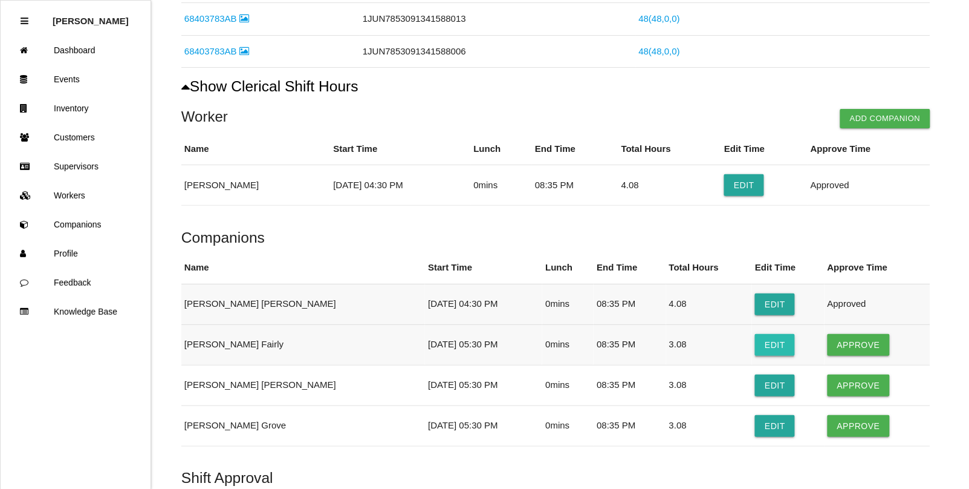
click at [755, 348] on button "Edit" at bounding box center [775, 345] width 40 height 22
select select "5"
select select "30"
select select "2"
select select "8"
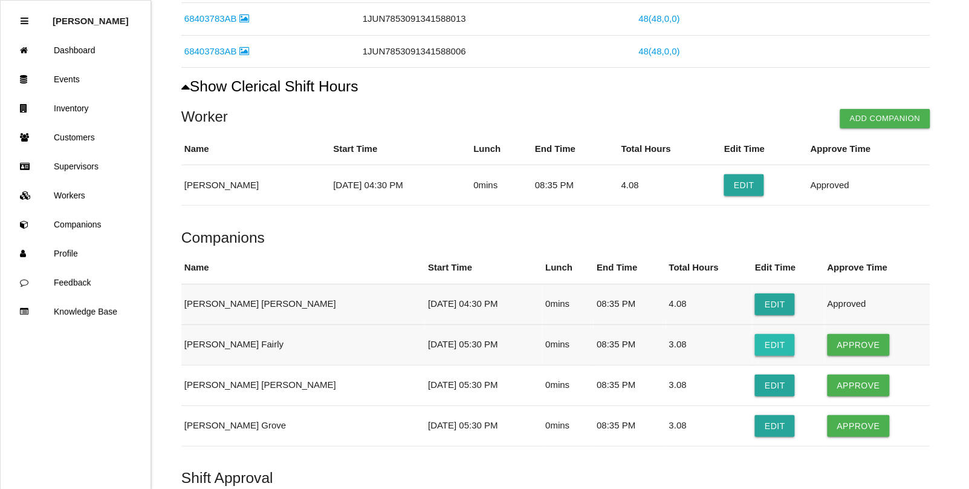
select select "35"
select select "2"
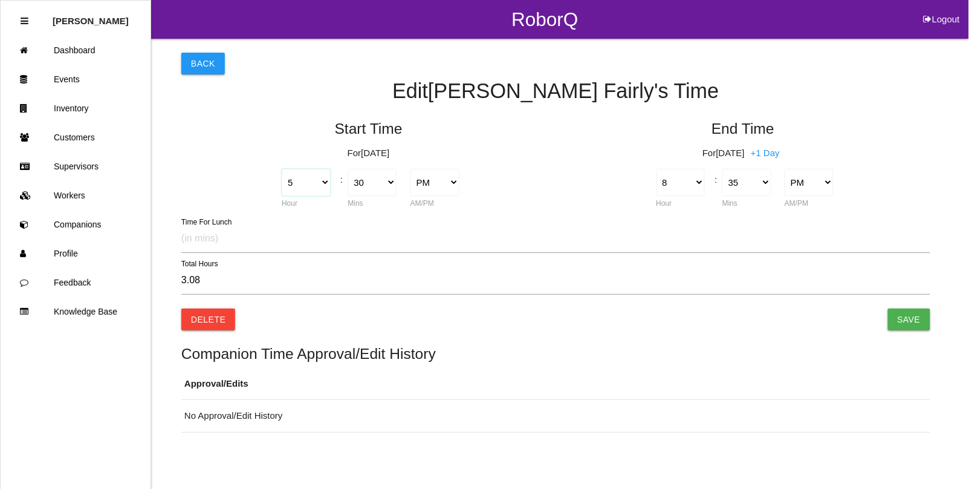
click at [325, 185] on select "1 2 3 4 5 6 7 8 9 10 11 12" at bounding box center [306, 182] width 49 height 27
select select "4"
click at [282, 169] on select "1 2 3 4 5 6 7 8 9 10 11 12" at bounding box center [306, 182] width 49 height 27
type input "4.08"
click at [896, 325] on input "Save" at bounding box center [909, 319] width 42 height 22
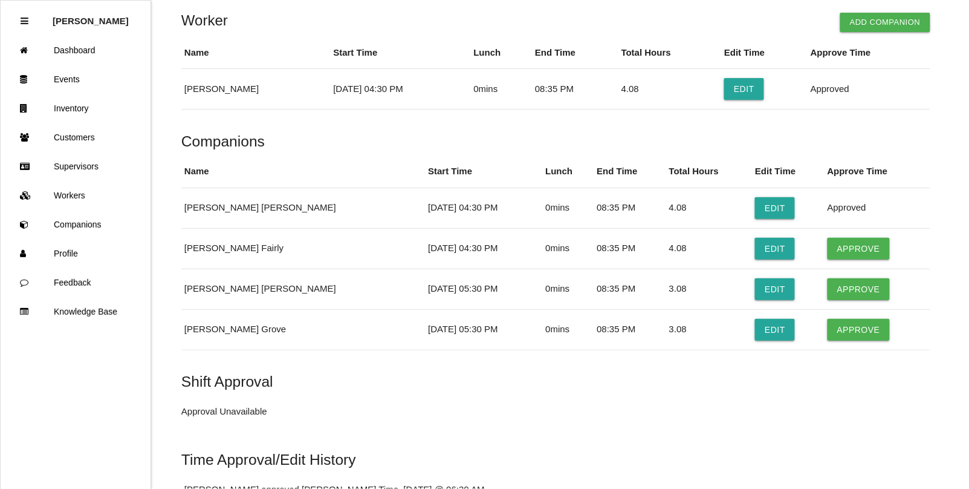
scroll to position [1210, 0]
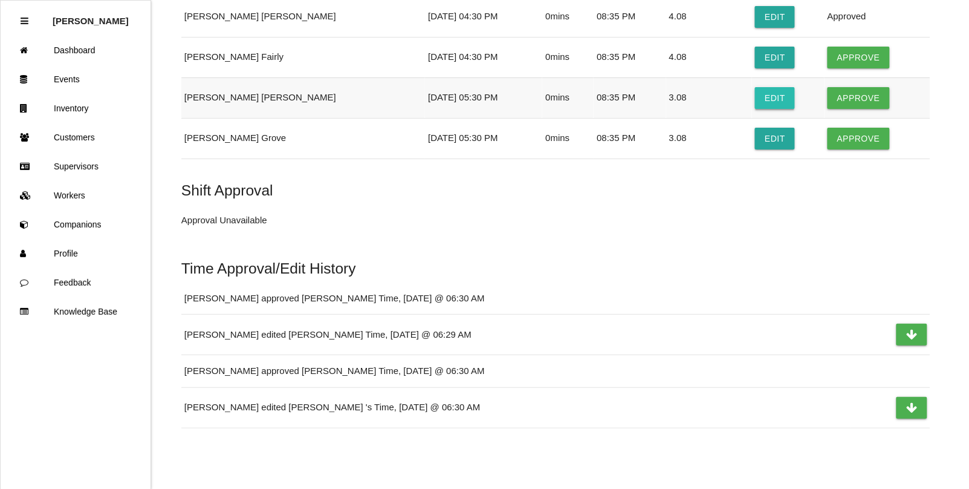
click at [755, 94] on button "Edit" at bounding box center [775, 98] width 40 height 22
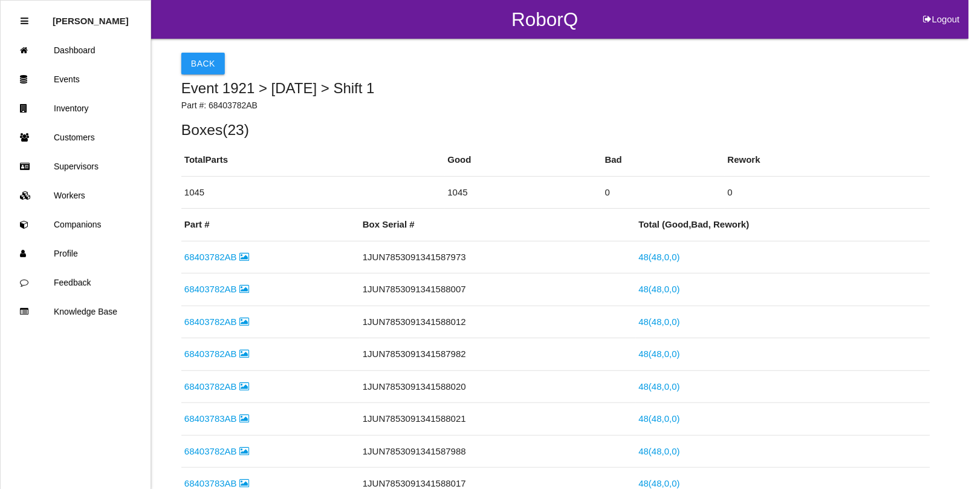
select select "5"
select select "30"
select select "2"
select select "8"
select select "35"
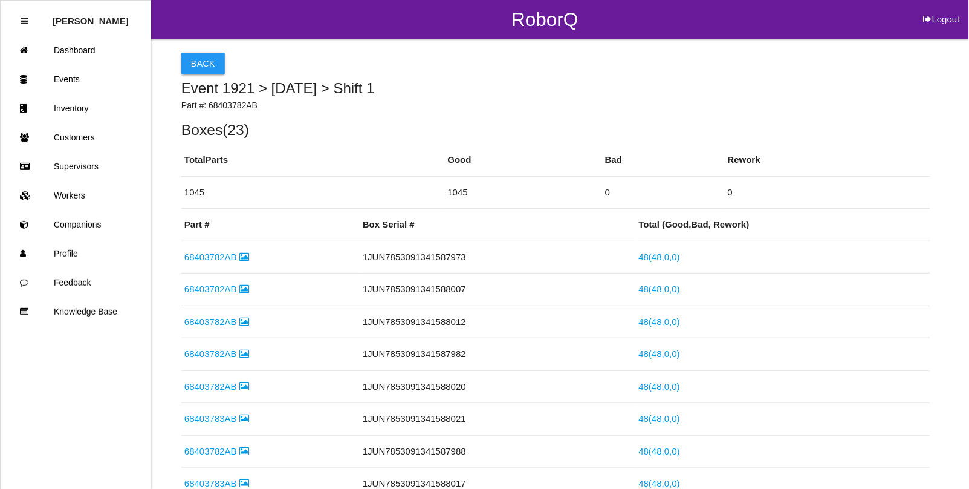
select select "2"
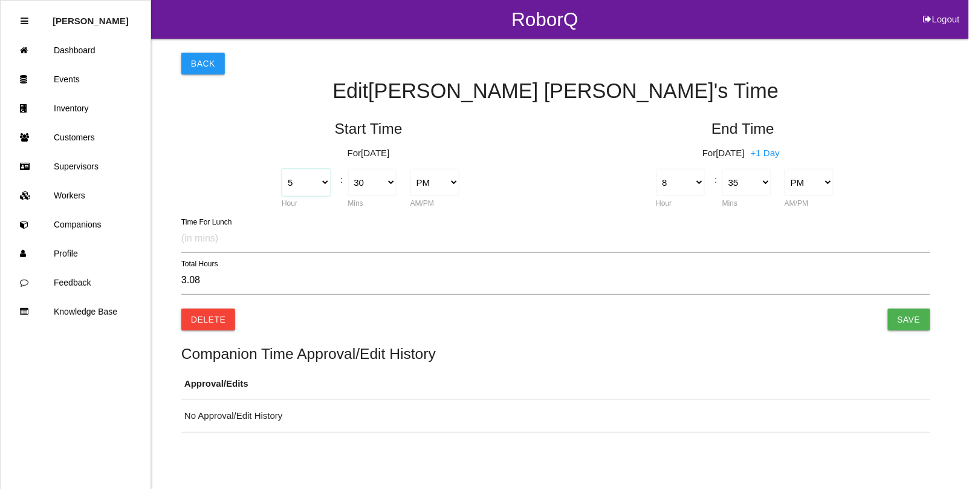
click at [321, 183] on select "1 2 3 4 5 6 7 8 9 10 11 12" at bounding box center [306, 182] width 49 height 27
select select "4"
click at [282, 169] on select "1 2 3 4 5 6 7 8 9 10 11 12" at bounding box center [306, 182] width 49 height 27
type input "4.08"
click at [902, 319] on input "Save" at bounding box center [909, 319] width 42 height 22
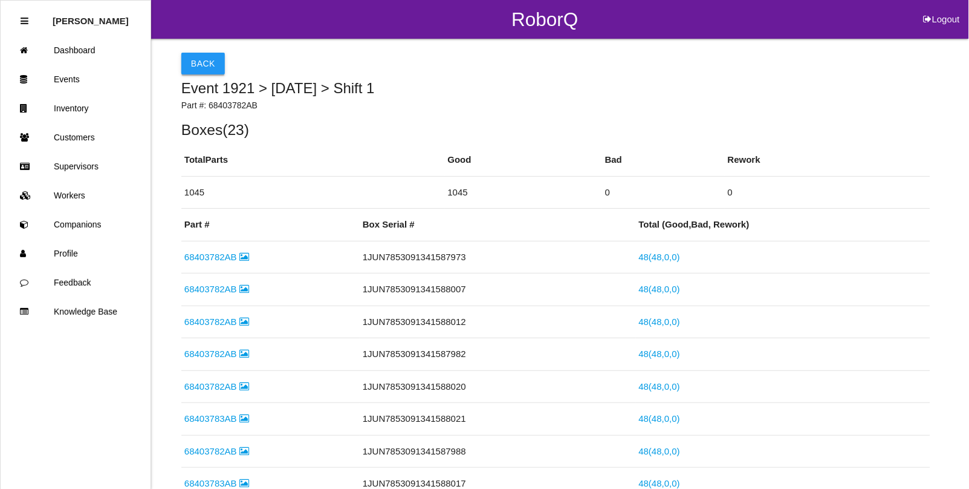
click at [184, 59] on button "Back" at bounding box center [203, 64] width 44 height 22
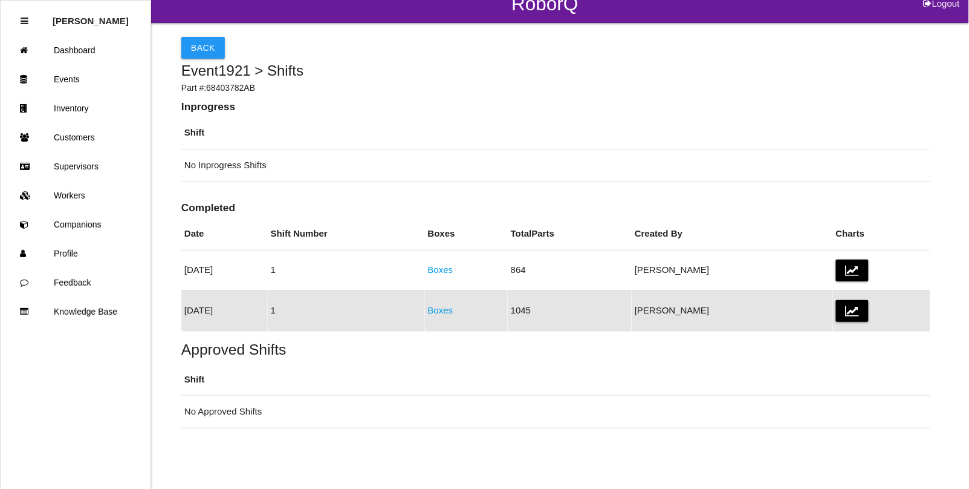
click at [500, 303] on td "Boxes" at bounding box center [466, 310] width 83 height 41
click at [496, 325] on td "Boxes" at bounding box center [466, 310] width 83 height 41
click at [454, 311] on link "Boxes" at bounding box center [440, 310] width 25 height 10
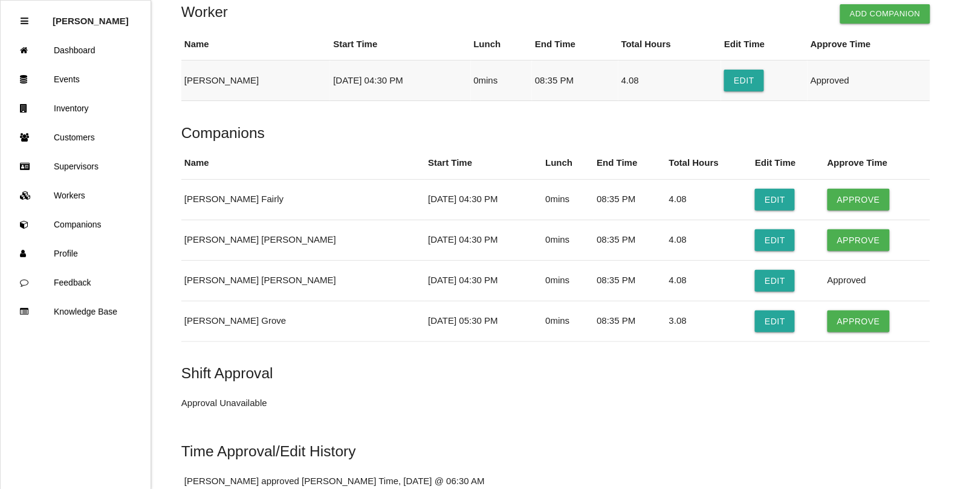
scroll to position [1058, 0]
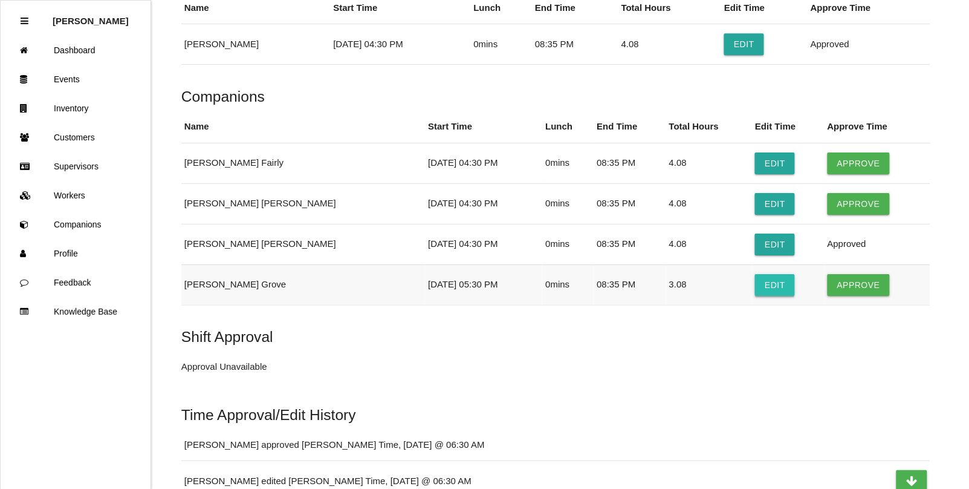
click at [755, 284] on button "Edit" at bounding box center [775, 285] width 40 height 22
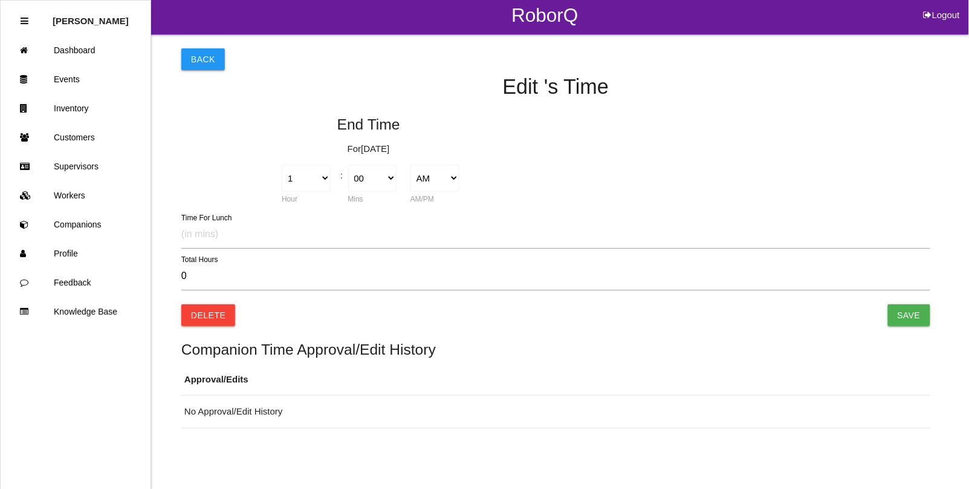
select select "8"
select select "35"
select select "2"
type input "3.08"
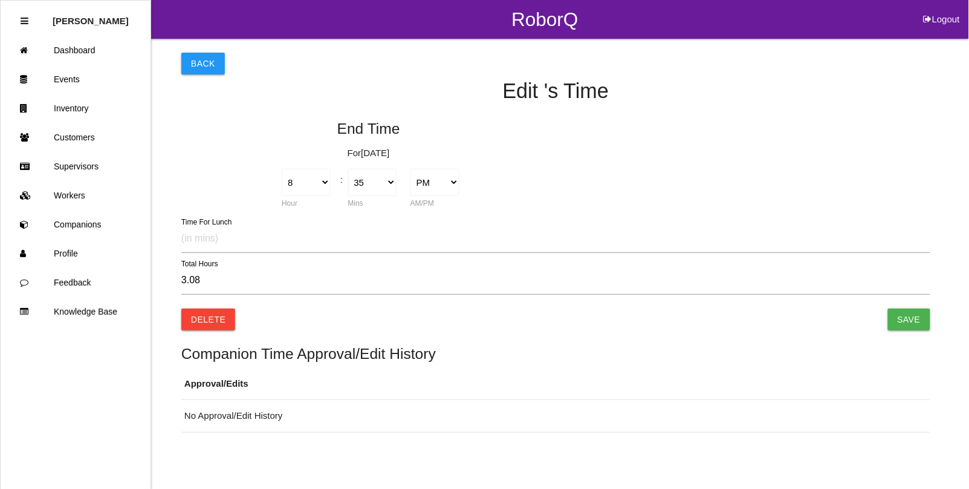
select select "5"
select select "30"
select select "2"
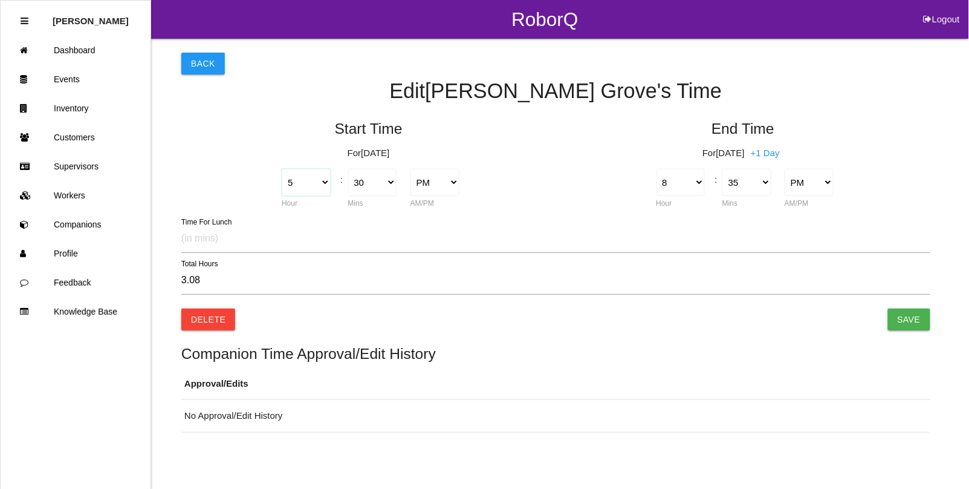
click at [318, 179] on select "1 2 3 4 5 6 7 8 9 10 11 12" at bounding box center [306, 182] width 49 height 27
select select "4"
click at [282, 169] on select "1 2 3 4 5 6 7 8 9 10 11 12" at bounding box center [306, 182] width 49 height 27
type input "4.08"
click at [911, 313] on input "Save" at bounding box center [909, 319] width 42 height 22
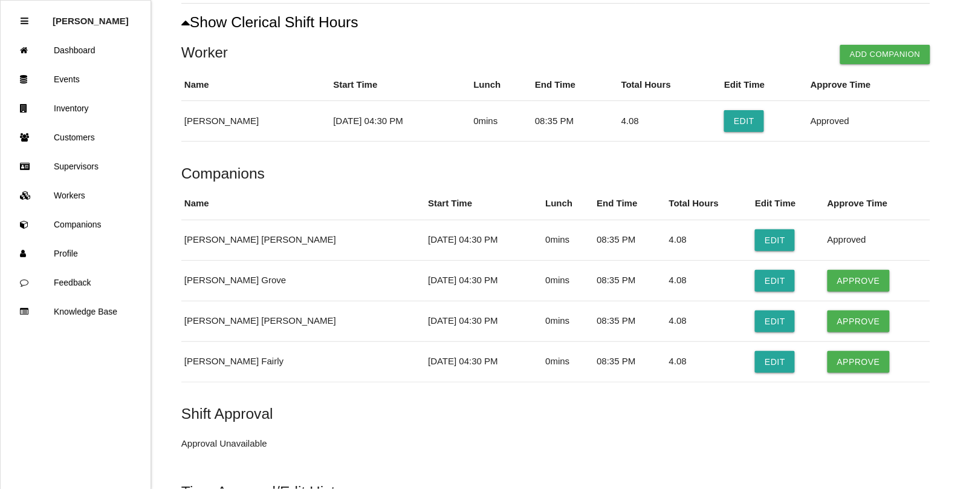
scroll to position [983, 0]
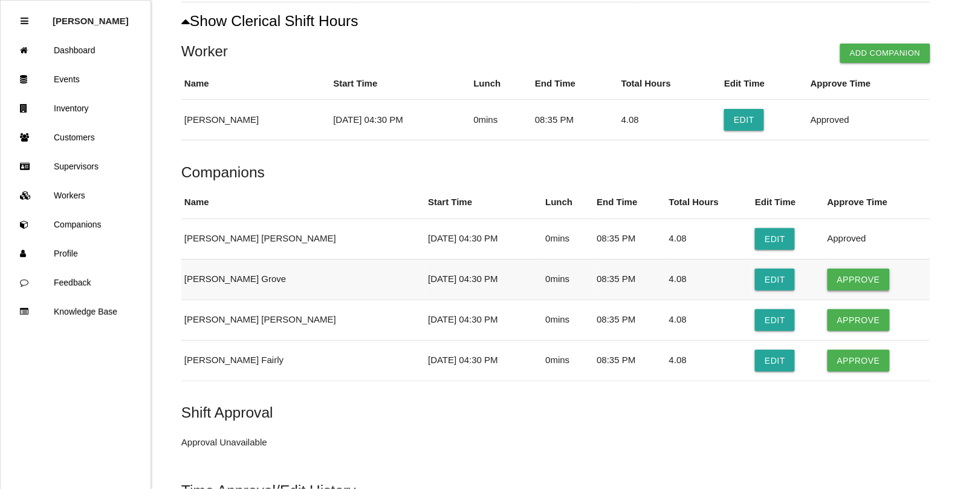
click at [842, 283] on button "Approve" at bounding box center [859, 280] width 62 height 22
click at [838, 319] on button "Approve" at bounding box center [859, 320] width 62 height 22
click at [836, 363] on button "Approve" at bounding box center [859, 361] width 62 height 22
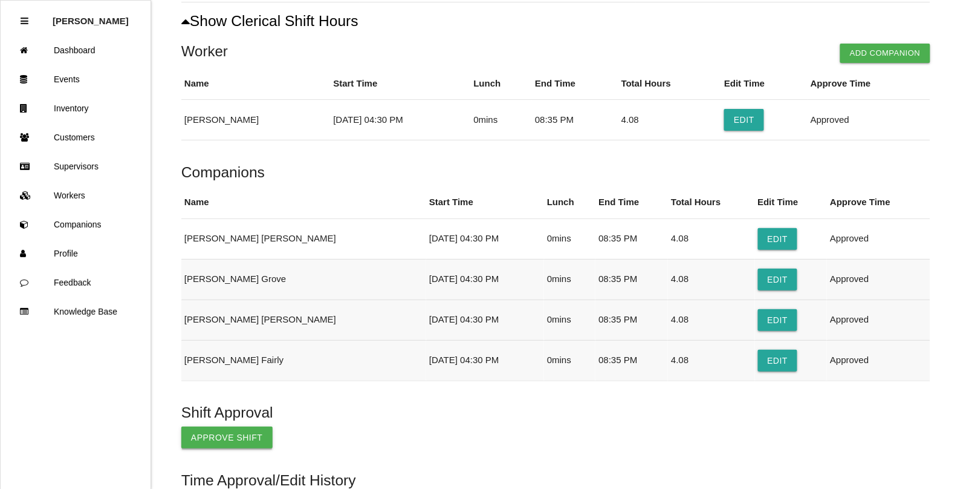
click at [206, 445] on button "Approve Shift" at bounding box center [226, 437] width 91 height 22
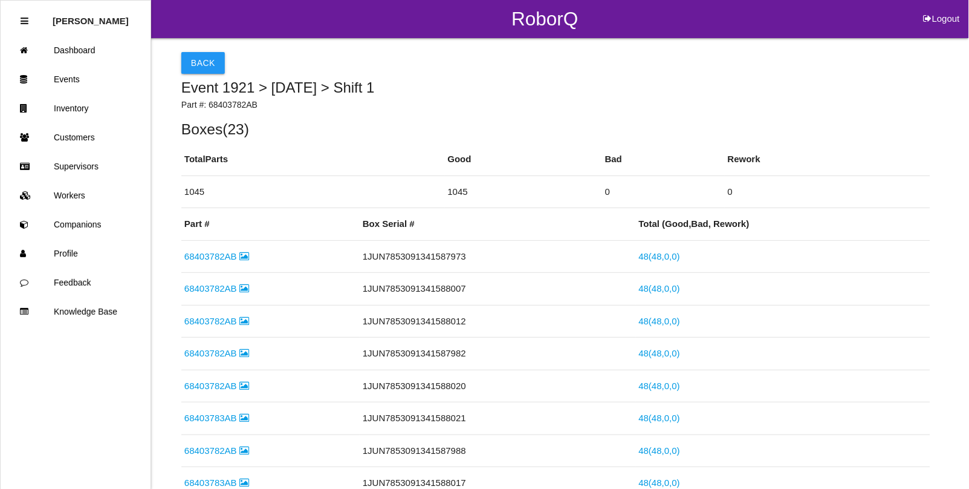
scroll to position [0, 0]
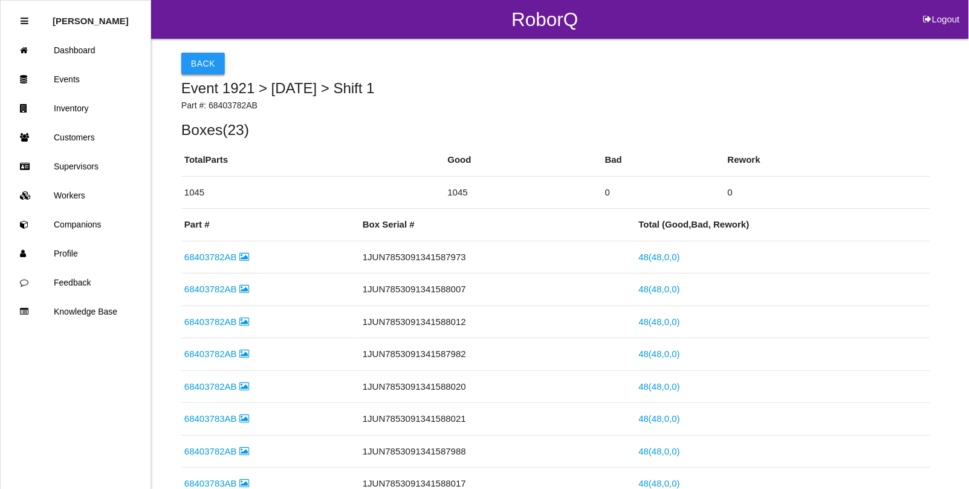
click at [198, 64] on button "Back" at bounding box center [203, 64] width 44 height 22
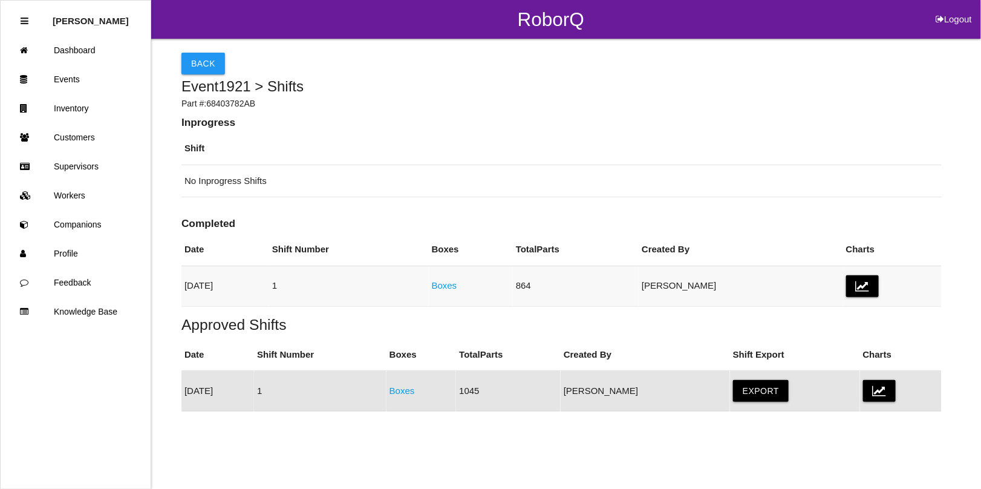
click at [497, 278] on td "Boxes" at bounding box center [471, 286] width 84 height 41
click at [457, 287] on link "Boxes" at bounding box center [444, 285] width 25 height 10
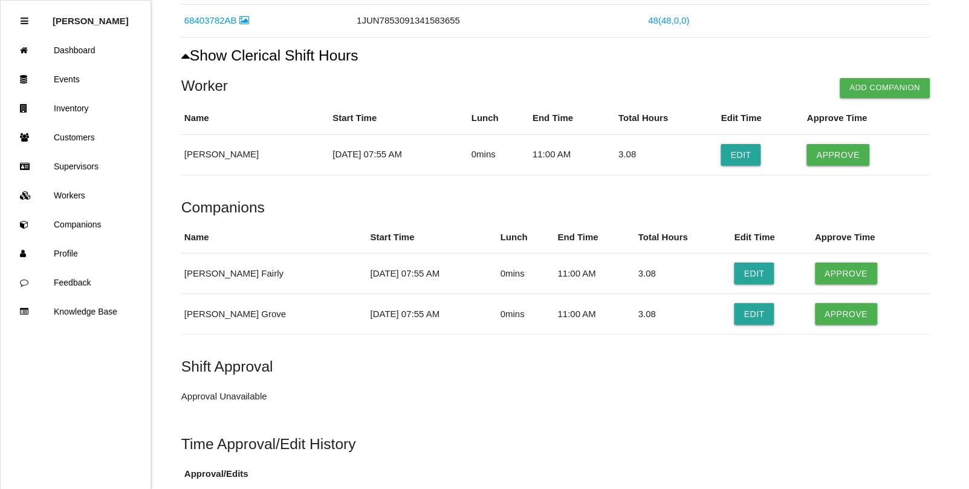
scroll to position [809, 0]
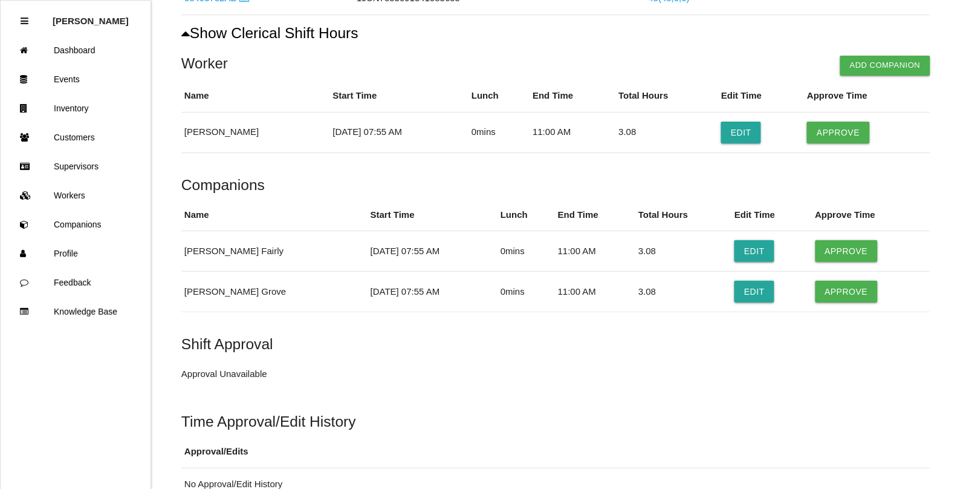
click at [528, 376] on div "Shift Approval Approval Unavailable" at bounding box center [555, 363] width 749 height 54
click at [836, 137] on button "Approve" at bounding box center [838, 133] width 62 height 22
drag, startPoint x: 823, startPoint y: 246, endPoint x: 827, endPoint y: 270, distance: 23.9
click at [823, 247] on button "Approve" at bounding box center [847, 251] width 62 height 22
click at [836, 296] on button "Approve" at bounding box center [847, 292] width 62 height 22
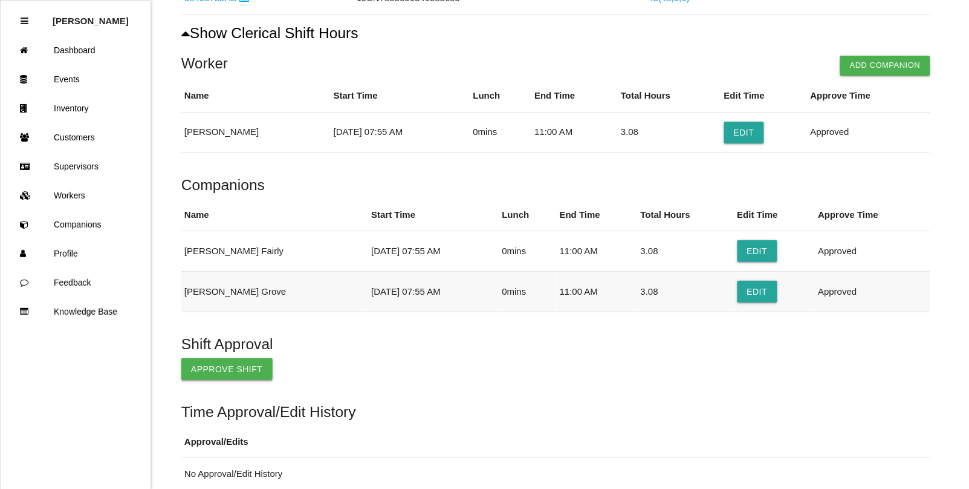
click at [209, 372] on button "Approve Shift" at bounding box center [226, 369] width 91 height 22
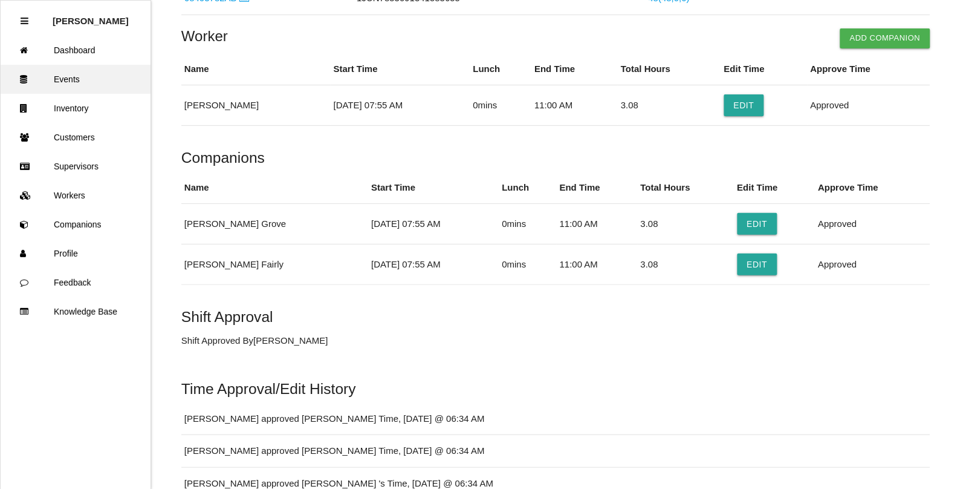
click at [71, 83] on link "Events" at bounding box center [76, 79] width 150 height 29
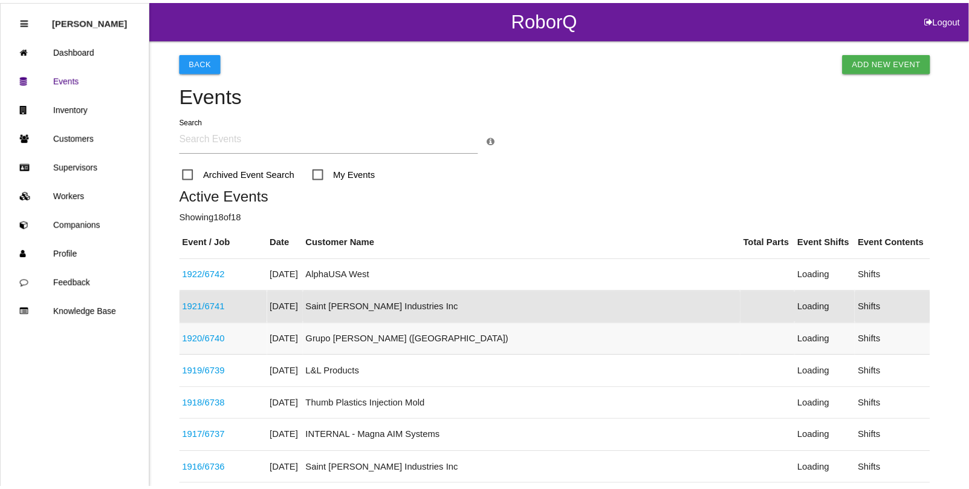
scroll to position [62, 0]
